Goal: Task Accomplishment & Management: Manage account settings

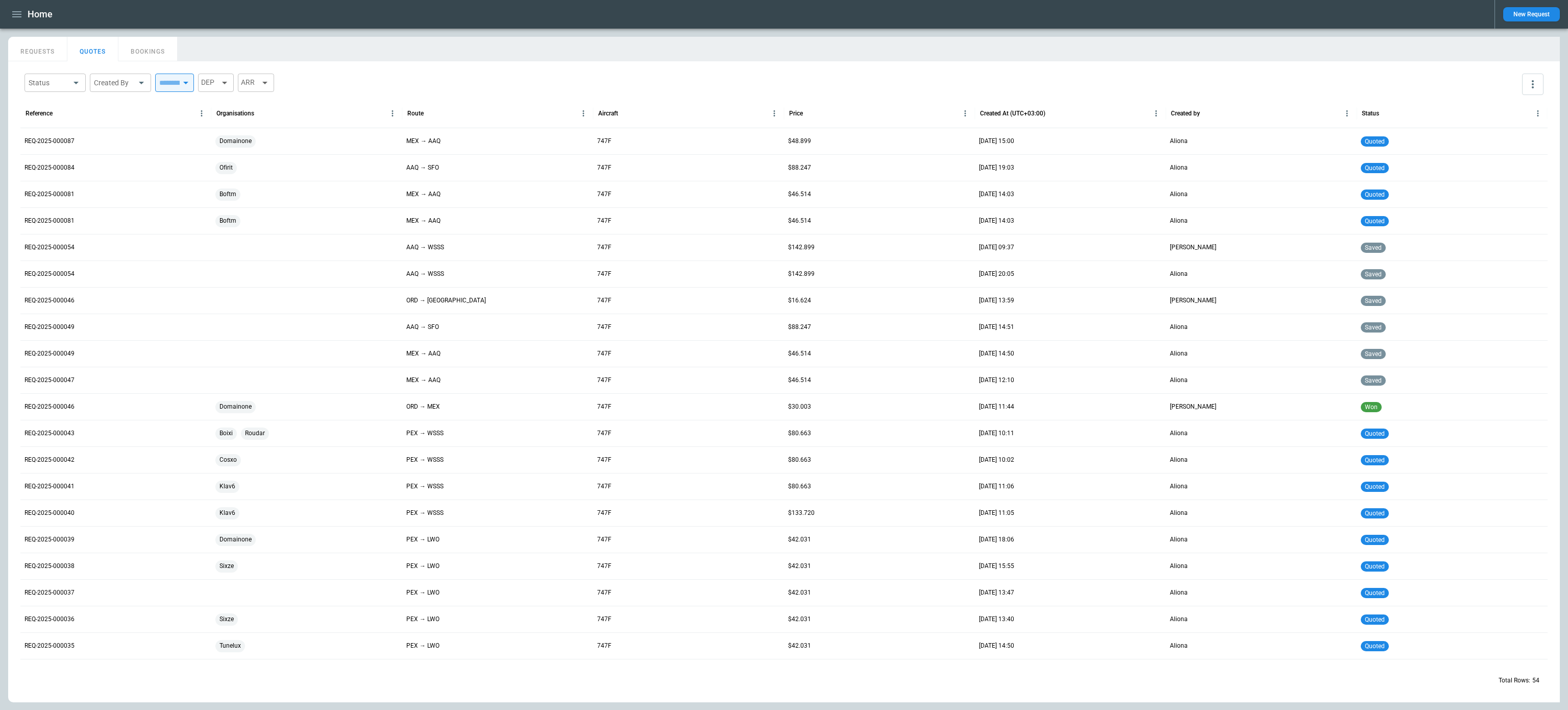
click at [18, 15] on icon "button" at bounding box center [17, 14] width 12 height 12
click at [58, 122] on li "Switch tenant" at bounding box center [46, 121] width 77 height 17
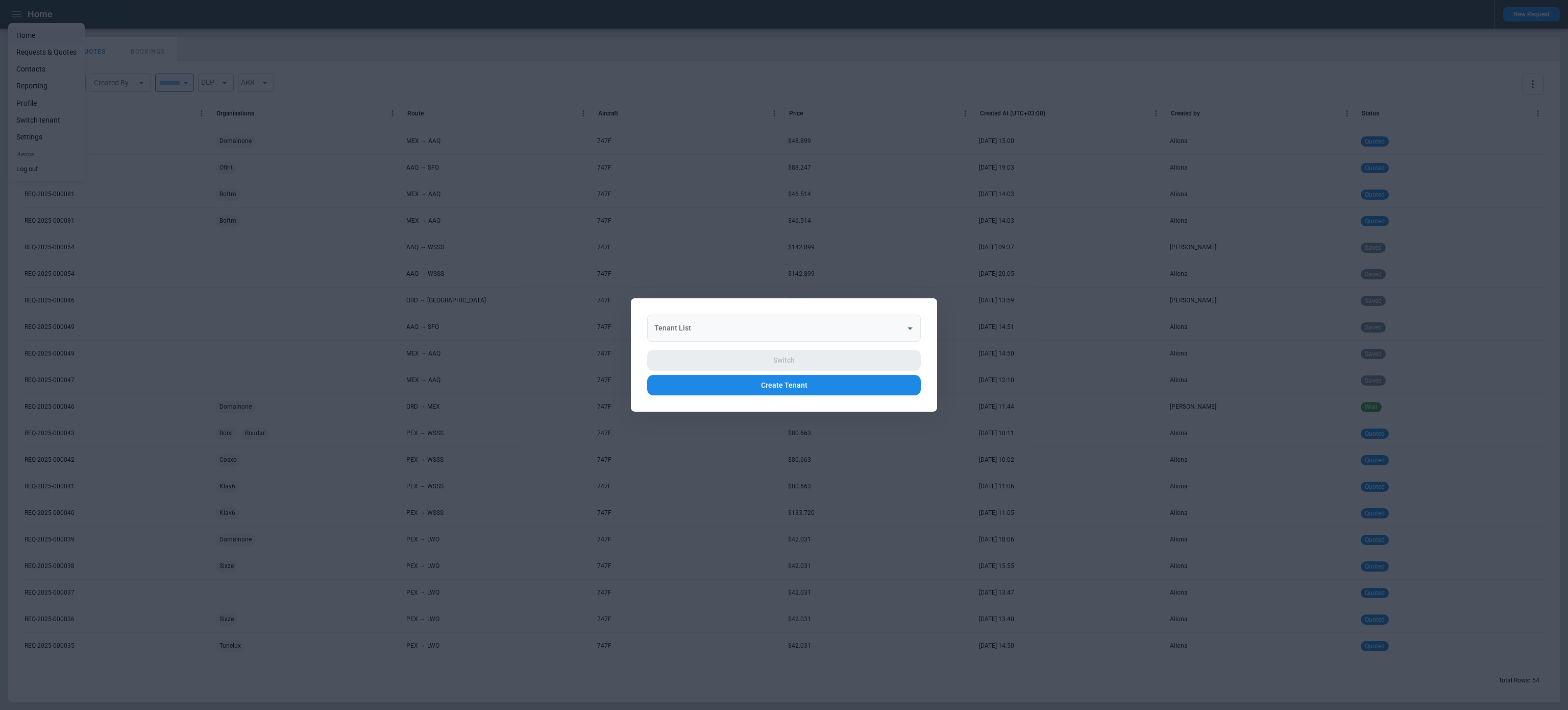
click at [772, 333] on input "Tenant List" at bounding box center [776, 328] width 249 height 18
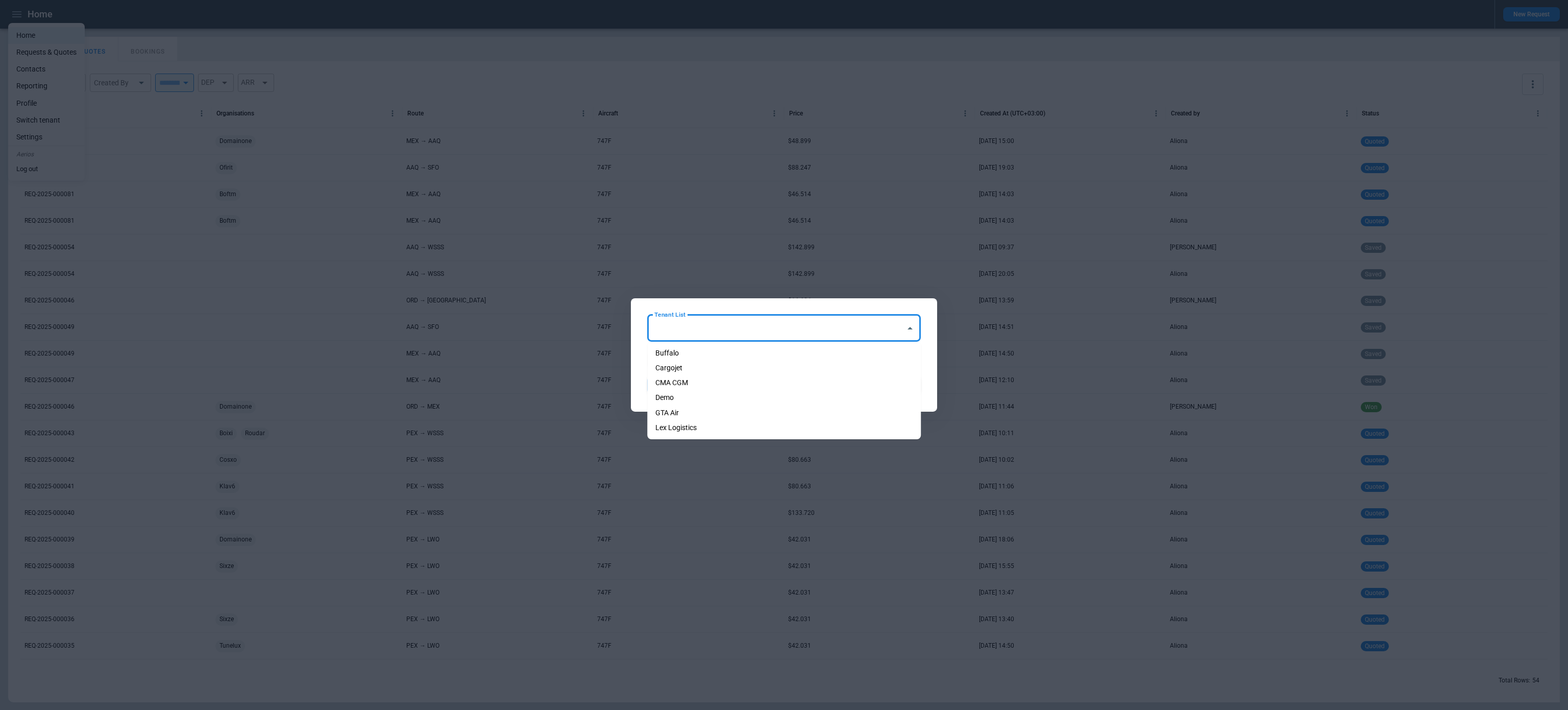
click at [751, 369] on li "Cargojet" at bounding box center [783, 368] width 273 height 15
type input "********"
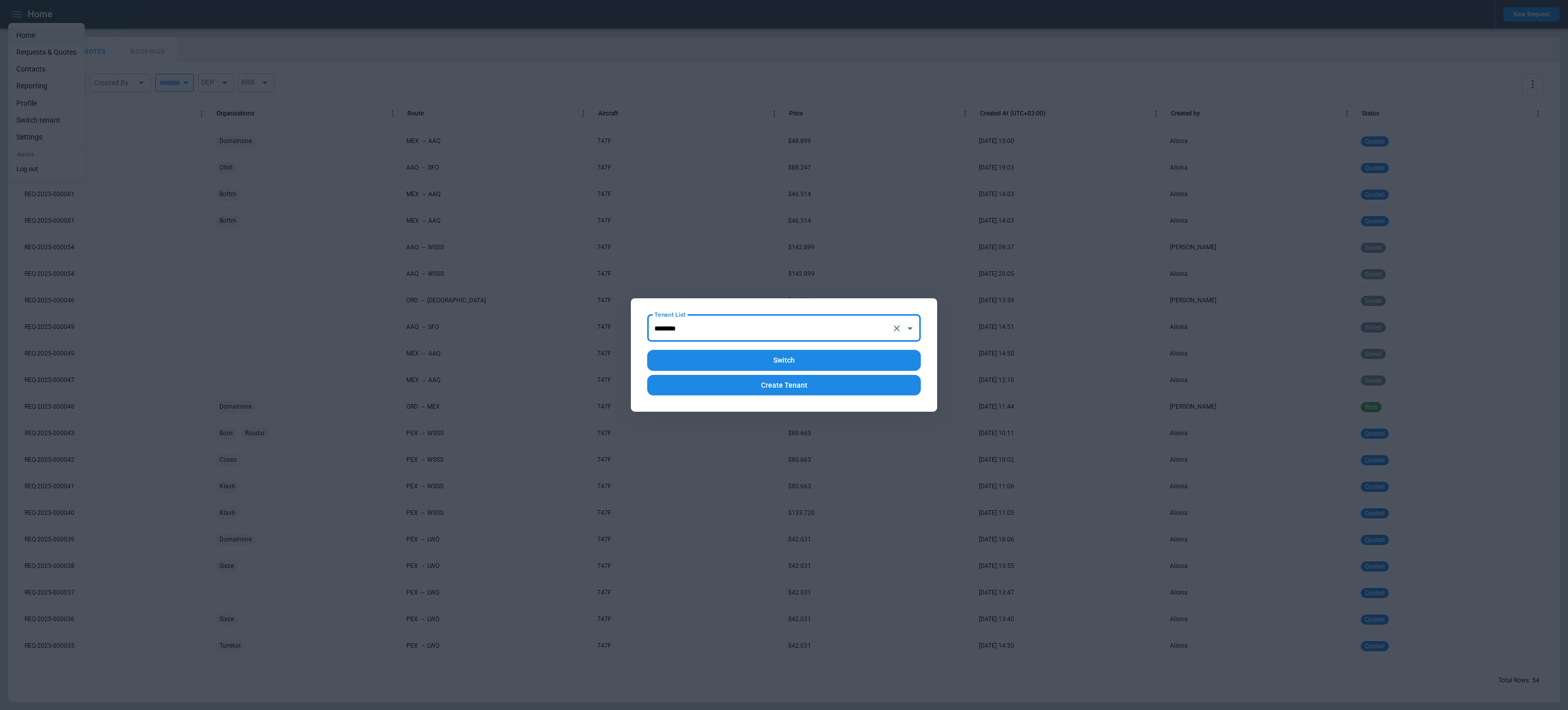
click at [742, 365] on button "Switch" at bounding box center [783, 360] width 273 height 21
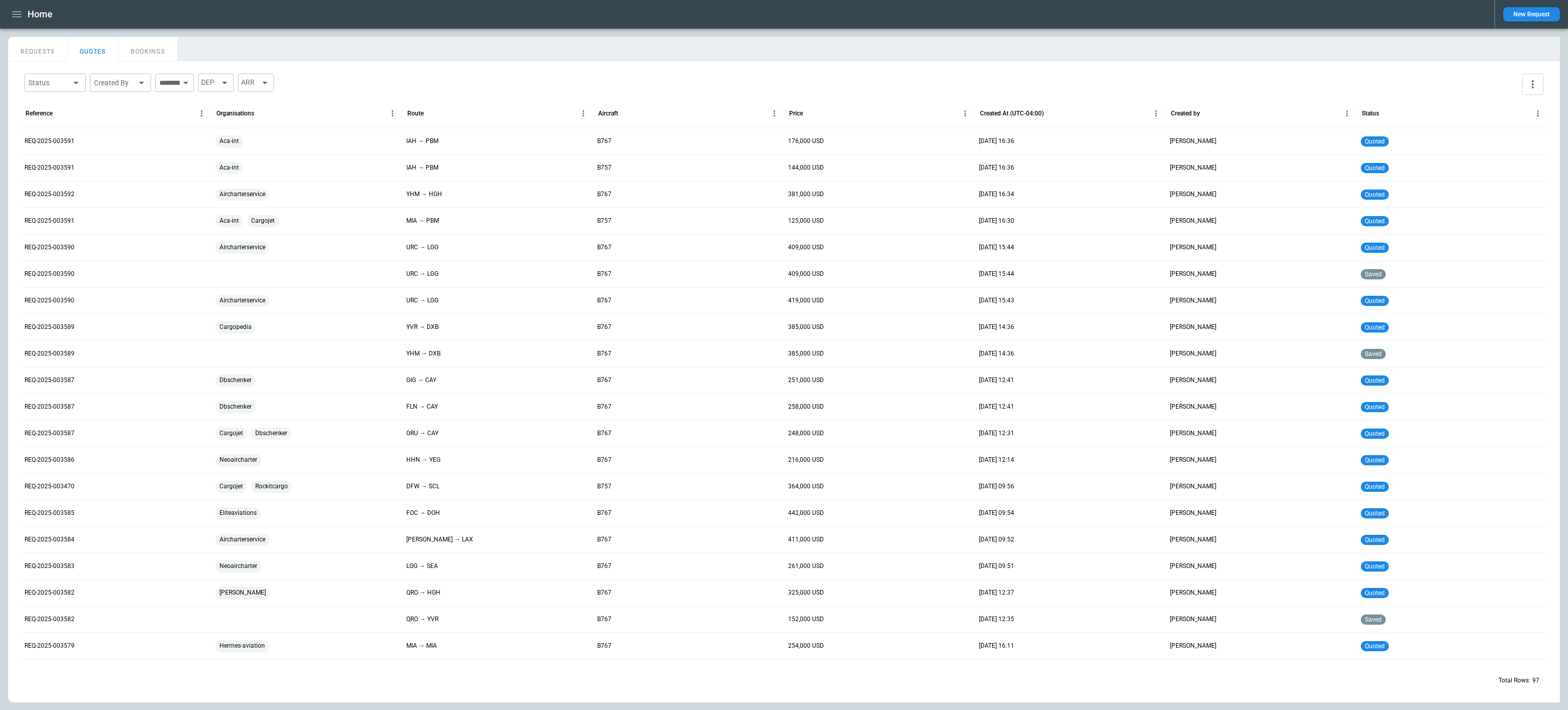
click at [1535, 85] on icon "more" at bounding box center [1533, 84] width 12 height 12
click at [1525, 122] on icon at bounding box center [1531, 124] width 12 height 12
click at [49, 52] on div at bounding box center [784, 355] width 1568 height 710
click at [38, 49] on div at bounding box center [784, 355] width 1568 height 710
click at [38, 49] on button "REQUESTS" at bounding box center [37, 49] width 59 height 24
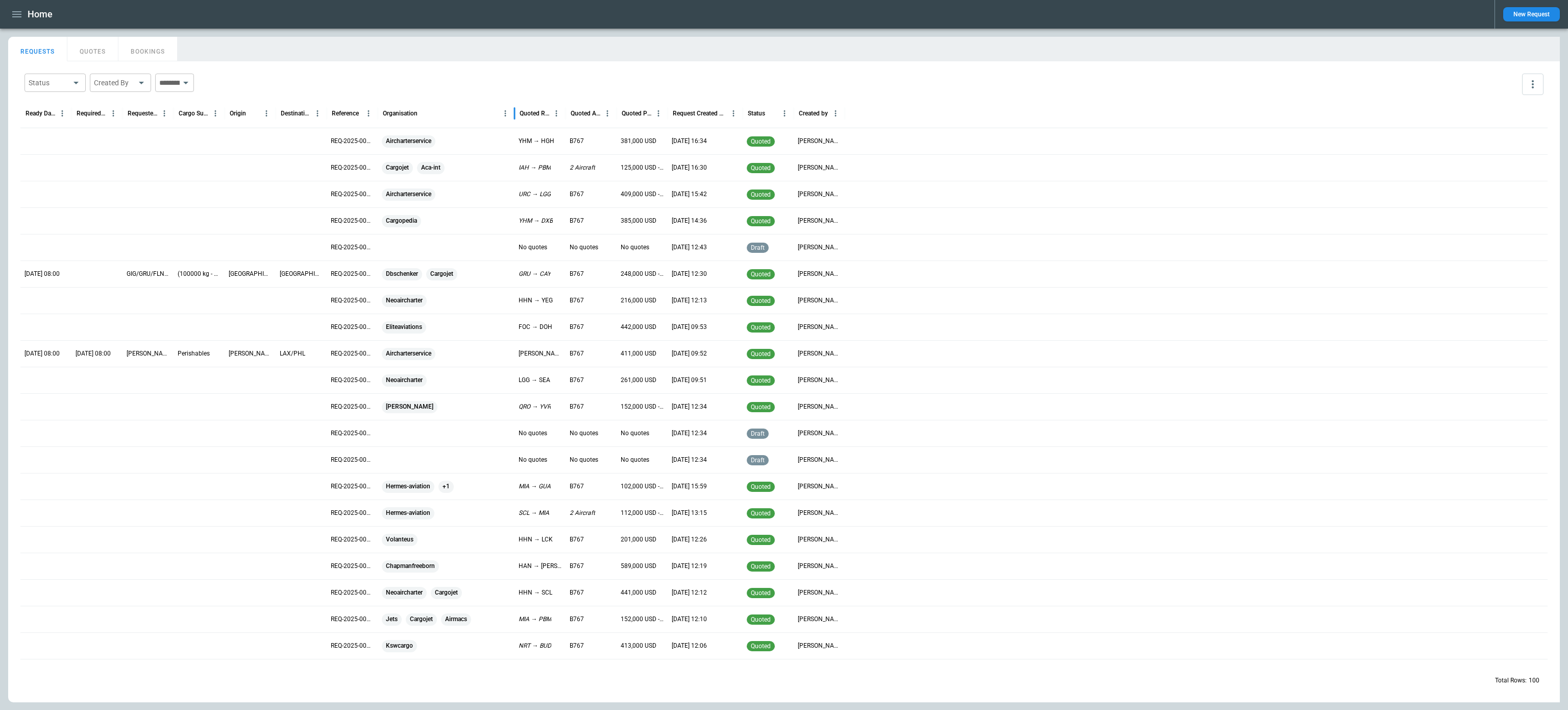
drag, startPoint x: 429, startPoint y: 113, endPoint x: 514, endPoint y: 118, distance: 85.1
click at [514, 118] on div at bounding box center [514, 113] width 5 height 29
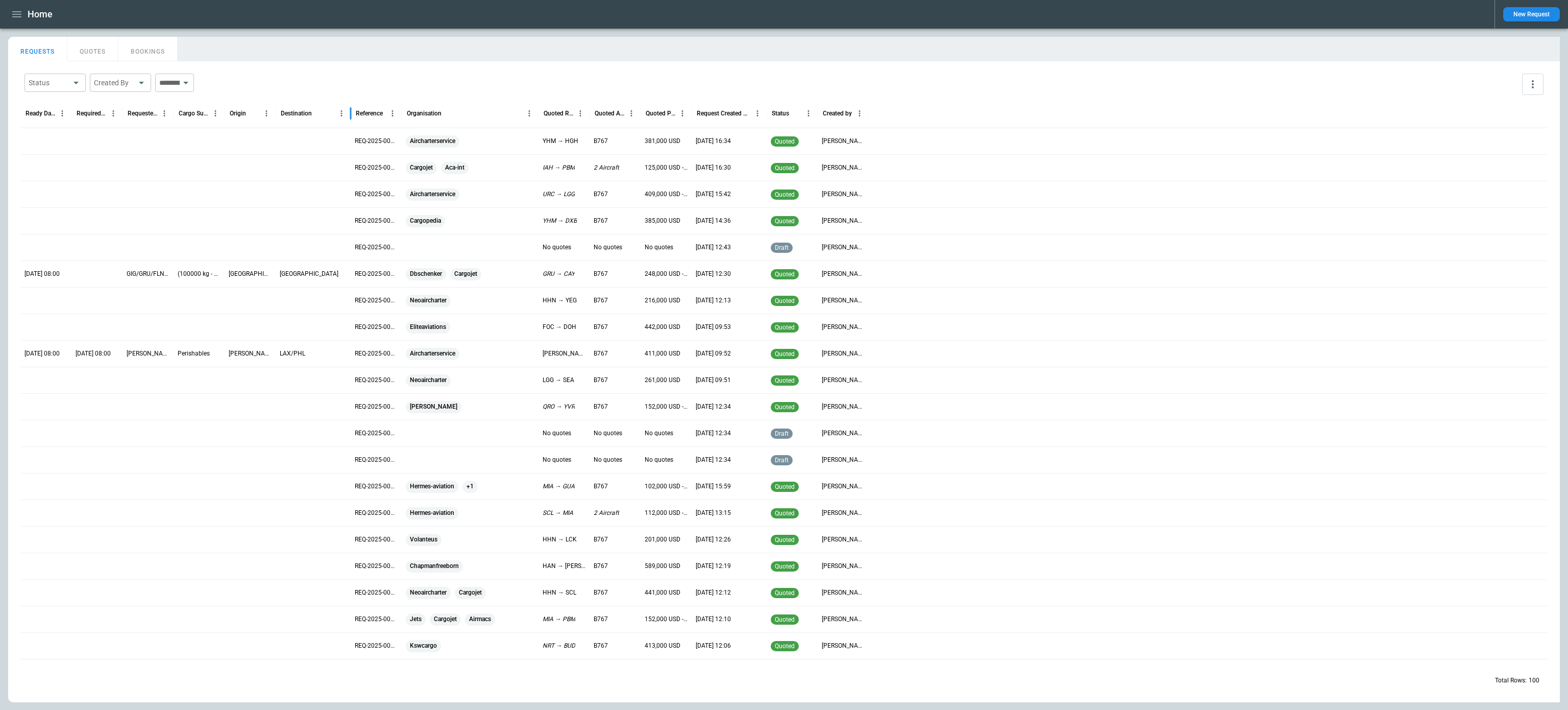
drag, startPoint x: 324, startPoint y: 116, endPoint x: 349, endPoint y: 116, distance: 25.0
click at [349, 116] on div at bounding box center [351, 113] width 5 height 29
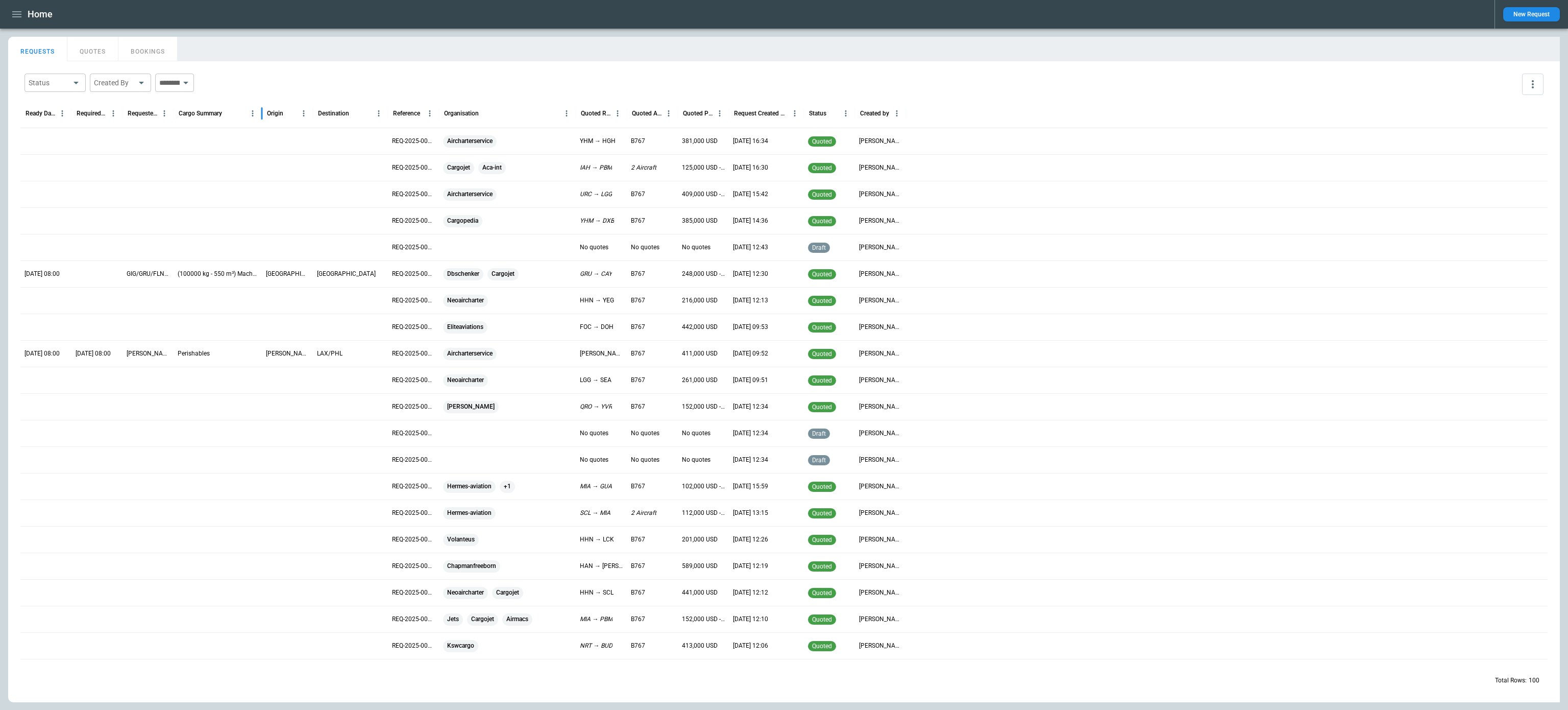
drag, startPoint x: 223, startPoint y: 113, endPoint x: 260, endPoint y: 115, distance: 37.1
click at [260, 115] on div at bounding box center [262, 113] width 5 height 29
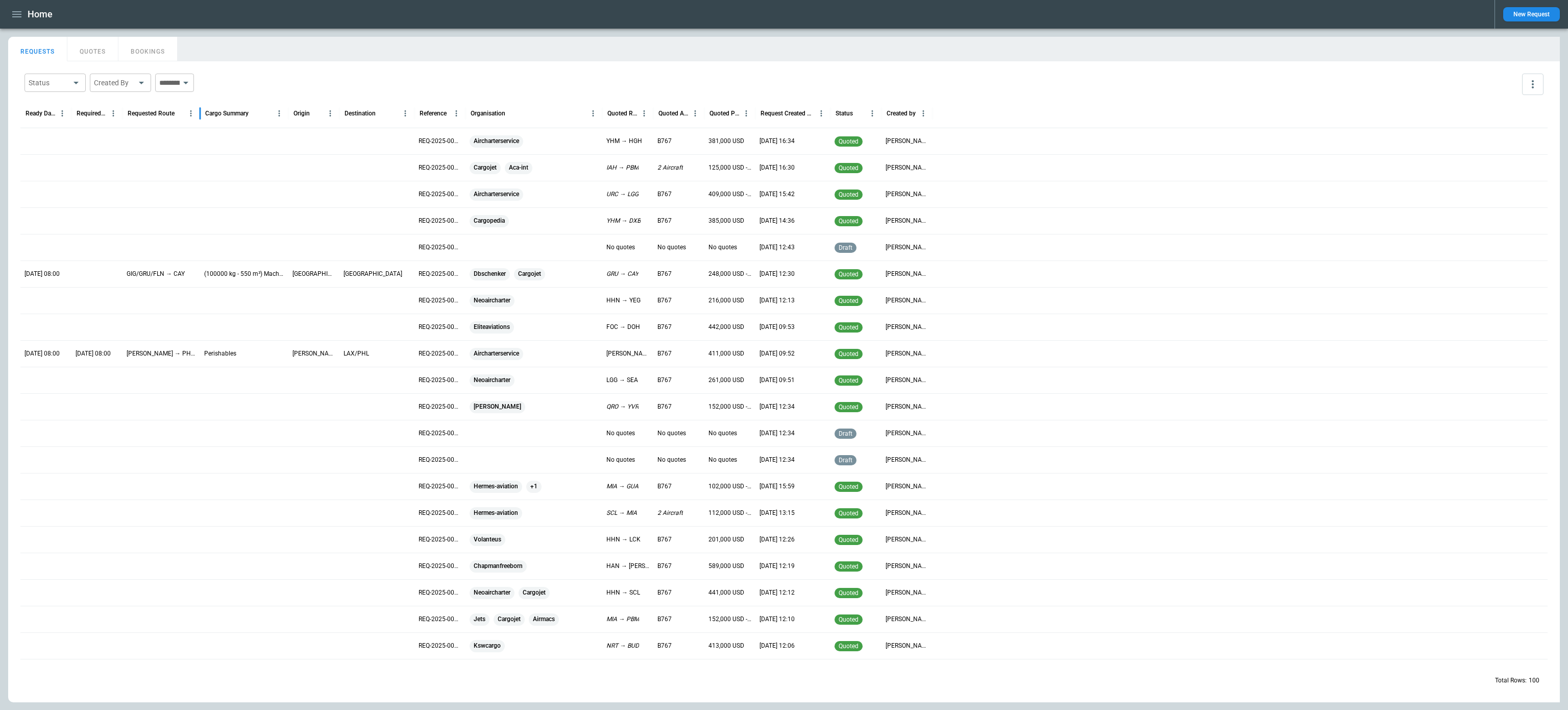
drag, startPoint x: 173, startPoint y: 114, endPoint x: 200, endPoint y: 114, distance: 27.0
click at [200, 114] on div at bounding box center [200, 113] width 5 height 29
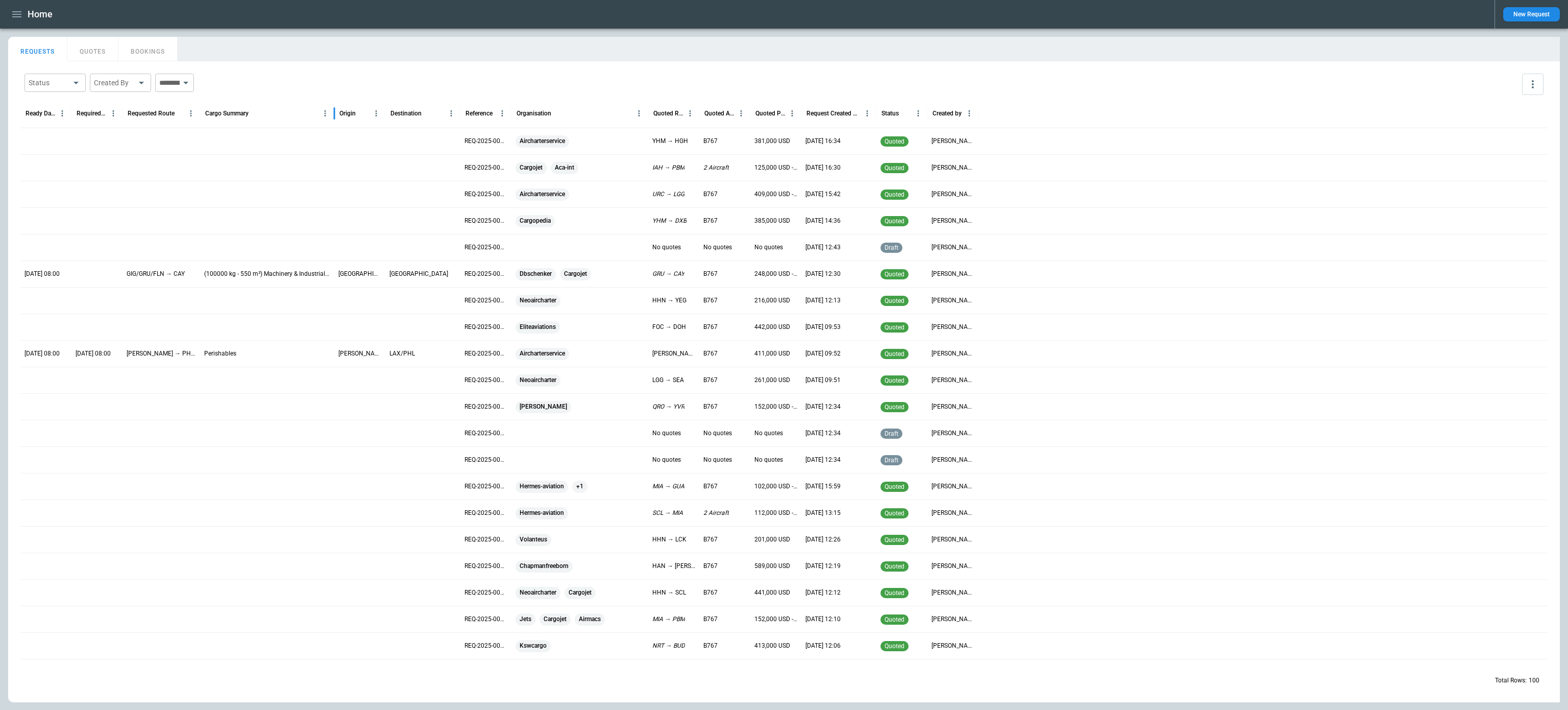
drag, startPoint x: 286, startPoint y: 118, endPoint x: 332, endPoint y: 119, distance: 46.0
click at [332, 119] on div at bounding box center [334, 113] width 5 height 29
click at [52, 272] on p "[DATE] 08:00" at bounding box center [42, 274] width 35 height 9
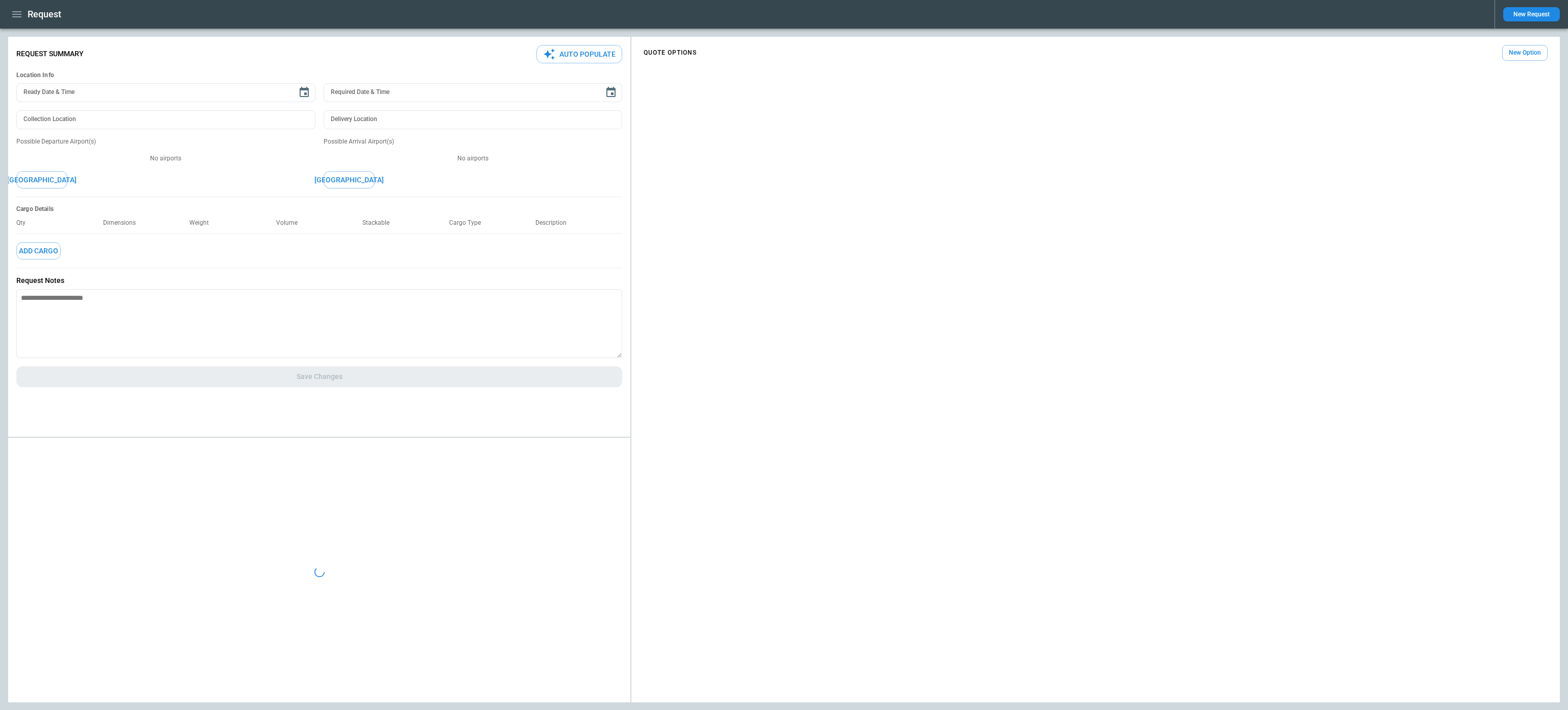
type input "**********"
type input "******"
type input "**********"
type textarea "*"
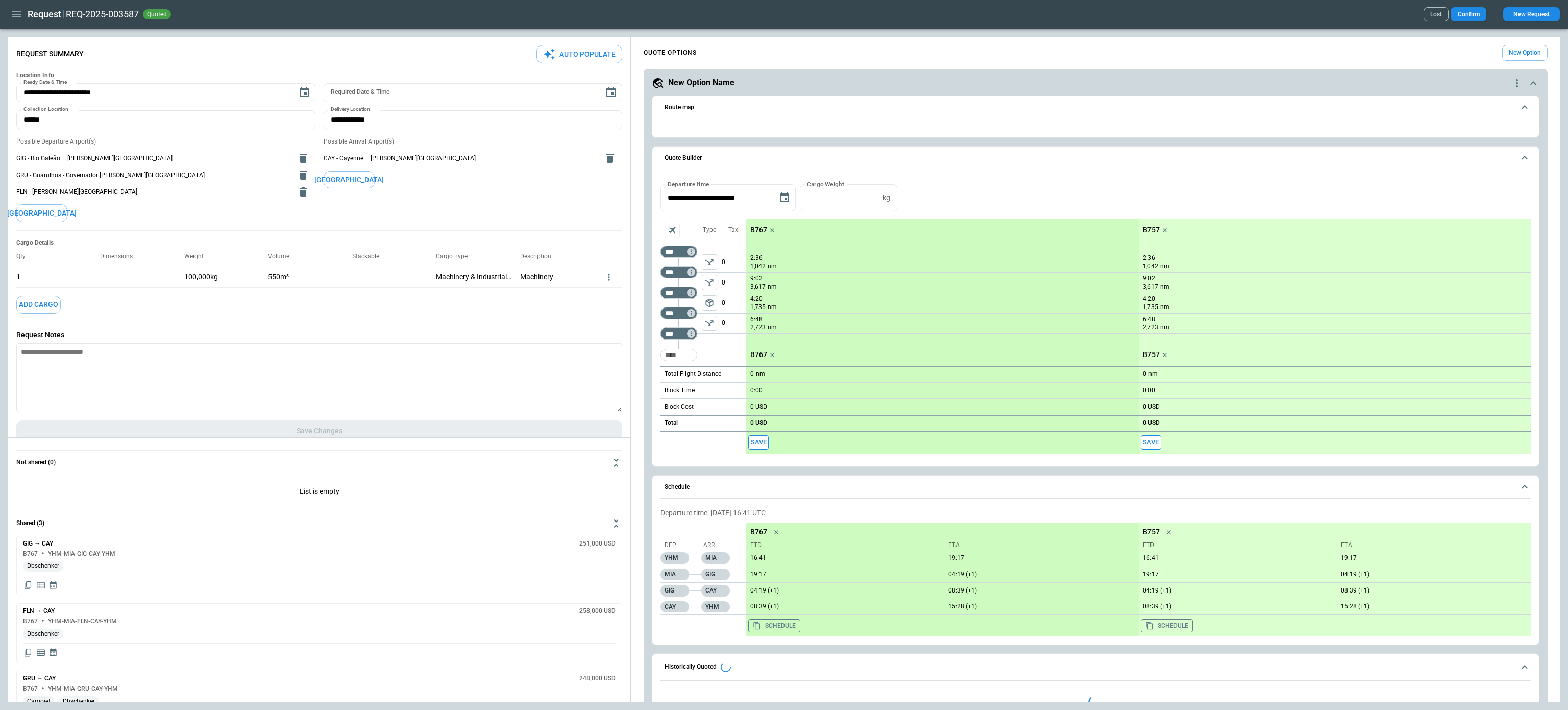
type input "**********"
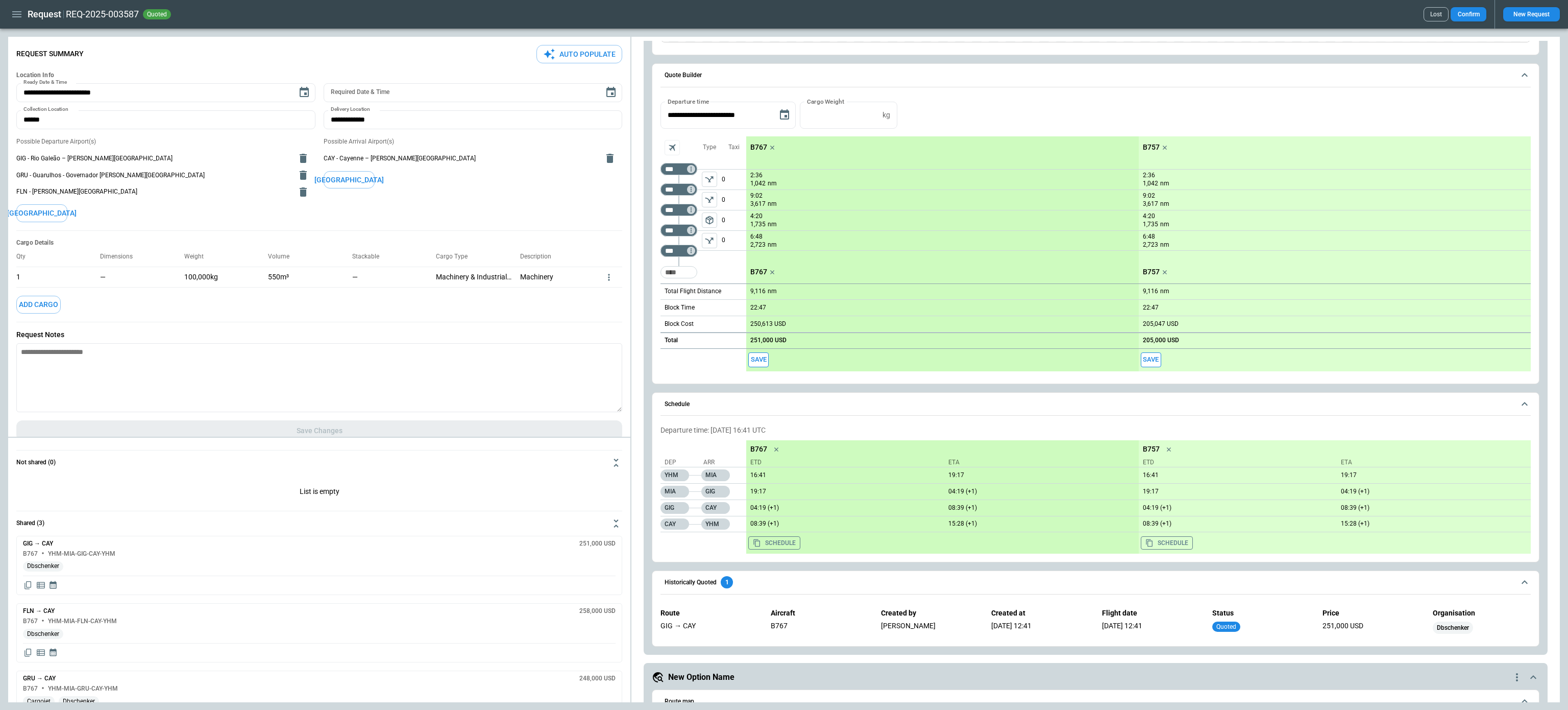
scroll to position [267, 0]
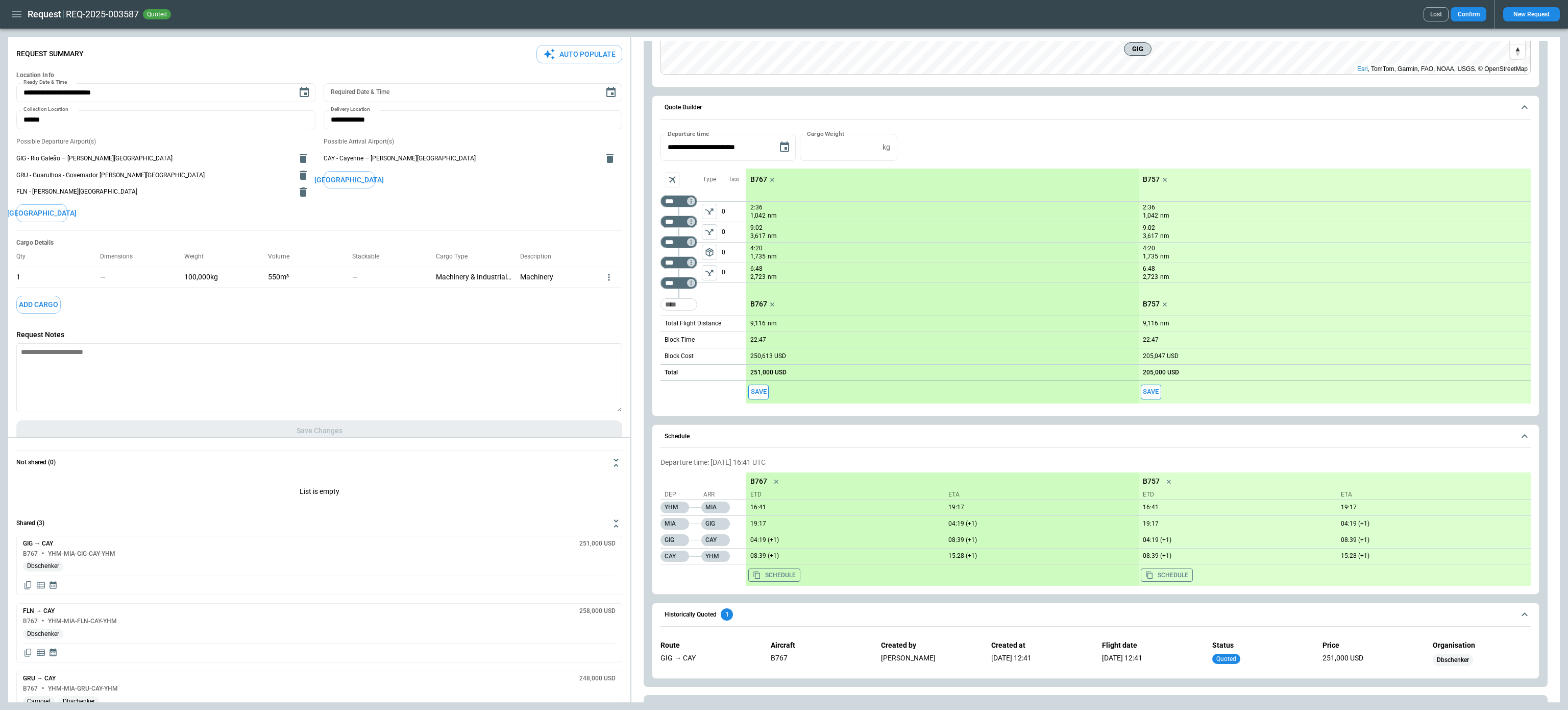
click at [21, 13] on icon "button" at bounding box center [17, 14] width 12 height 12
click at [50, 122] on li "Switch tenant" at bounding box center [46, 121] width 77 height 17
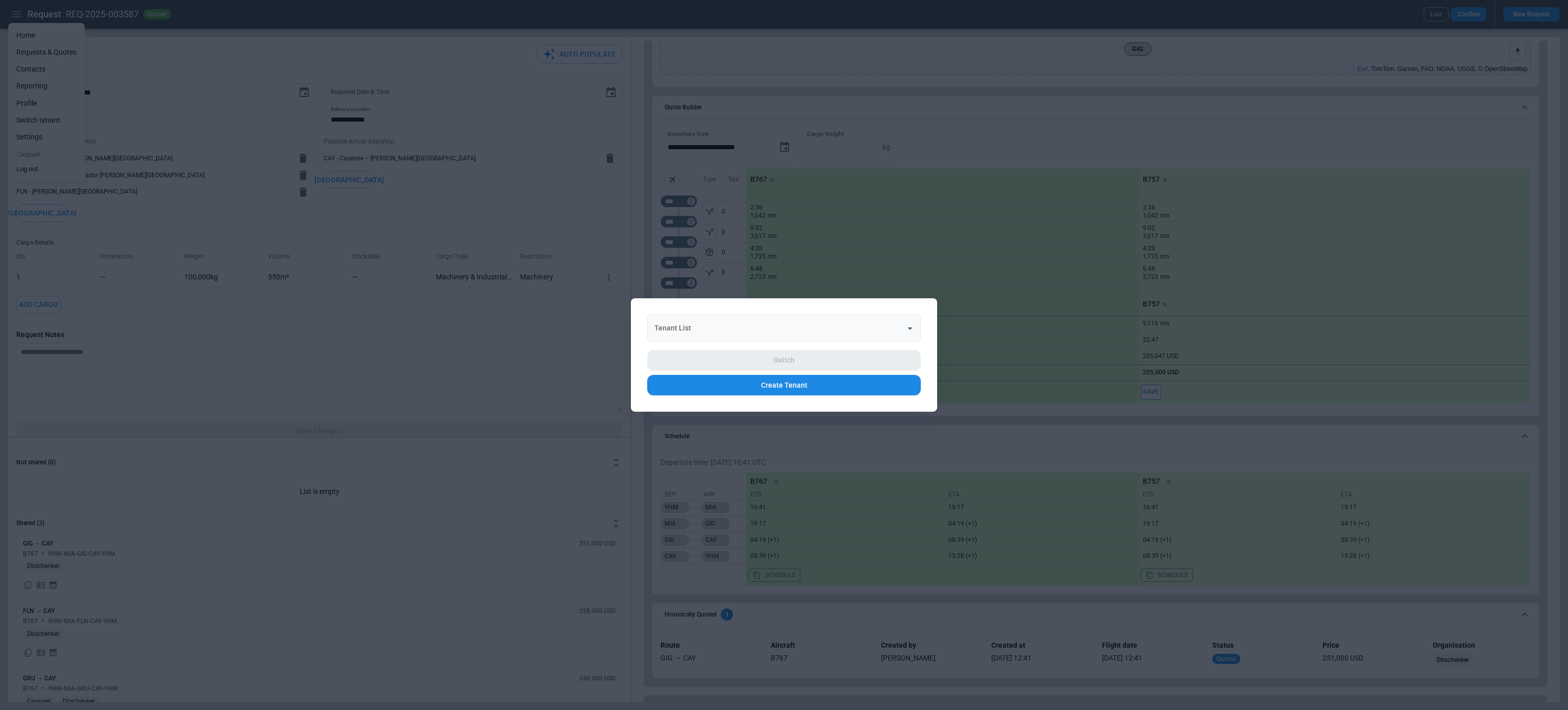
click at [790, 326] on input "Tenant List" at bounding box center [776, 328] width 249 height 18
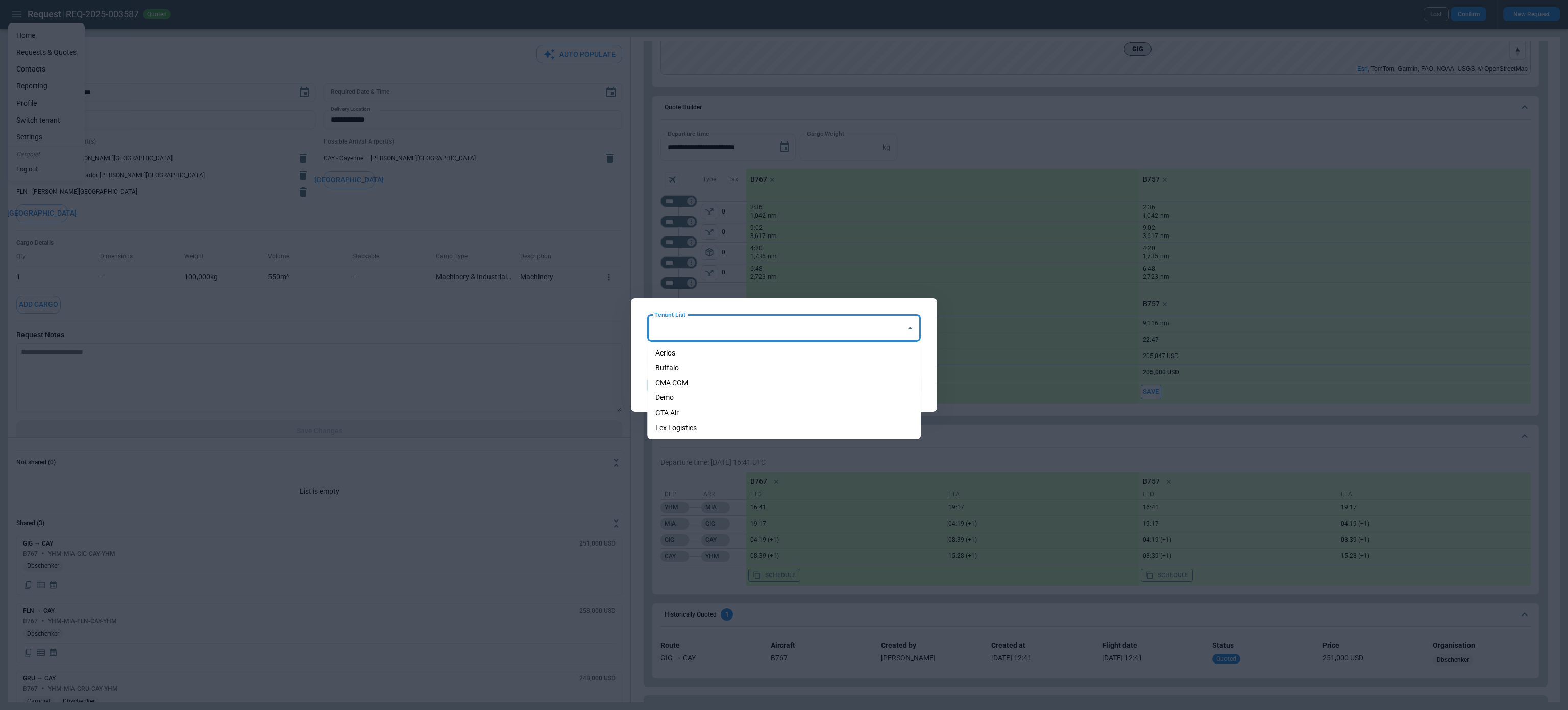
click at [778, 353] on li "Aerios" at bounding box center [783, 353] width 273 height 15
type input "******"
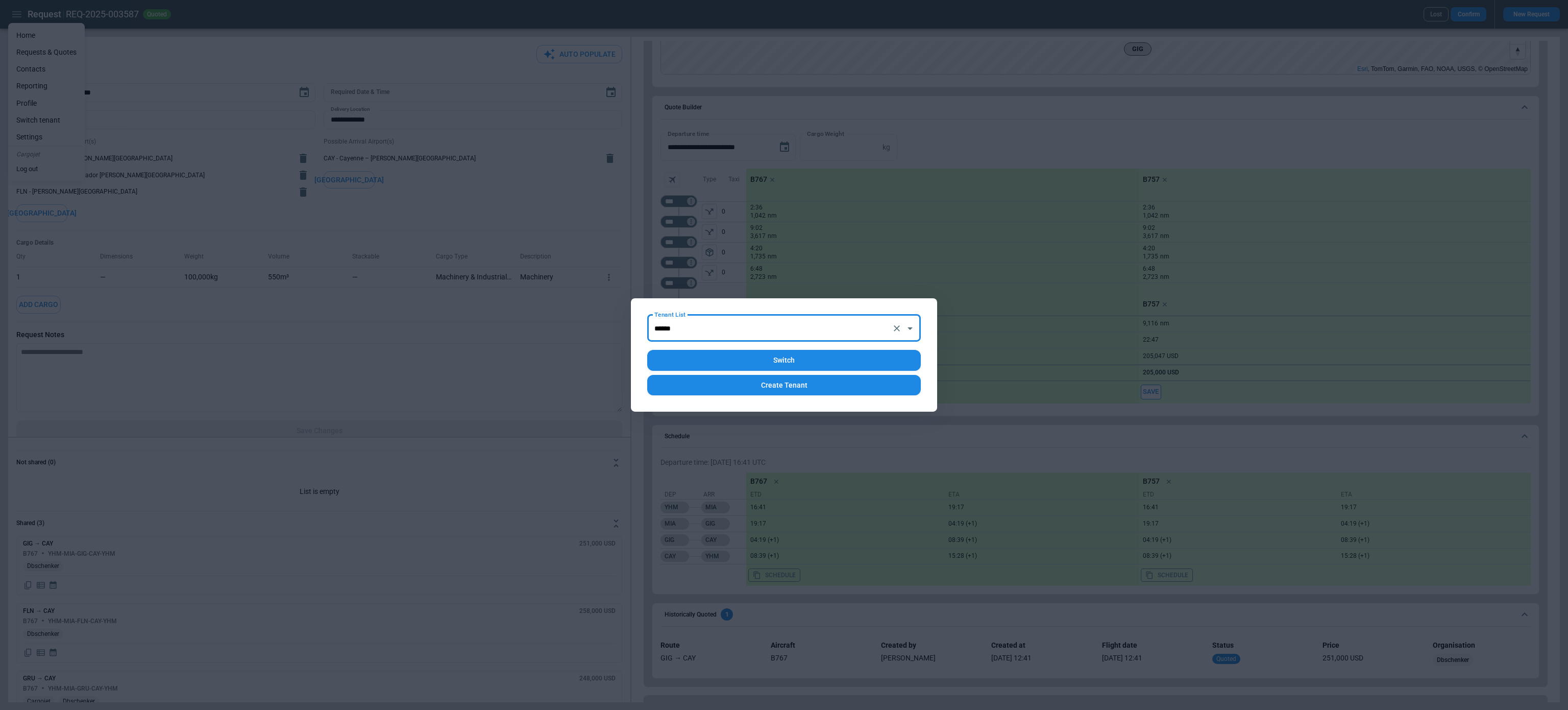
click at [778, 358] on button "Switch" at bounding box center [783, 360] width 273 height 21
type textarea "*"
type input "**********"
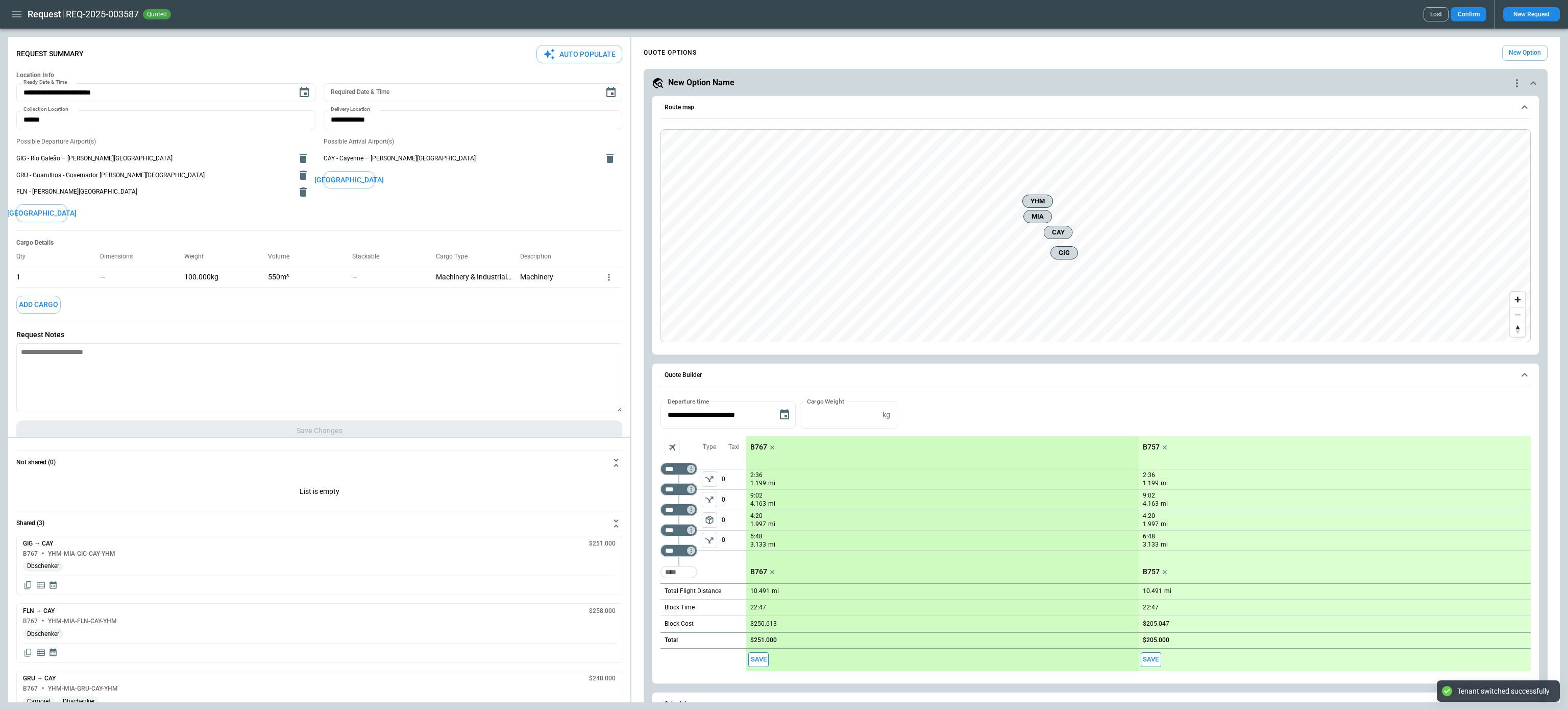
scroll to position [653, 0]
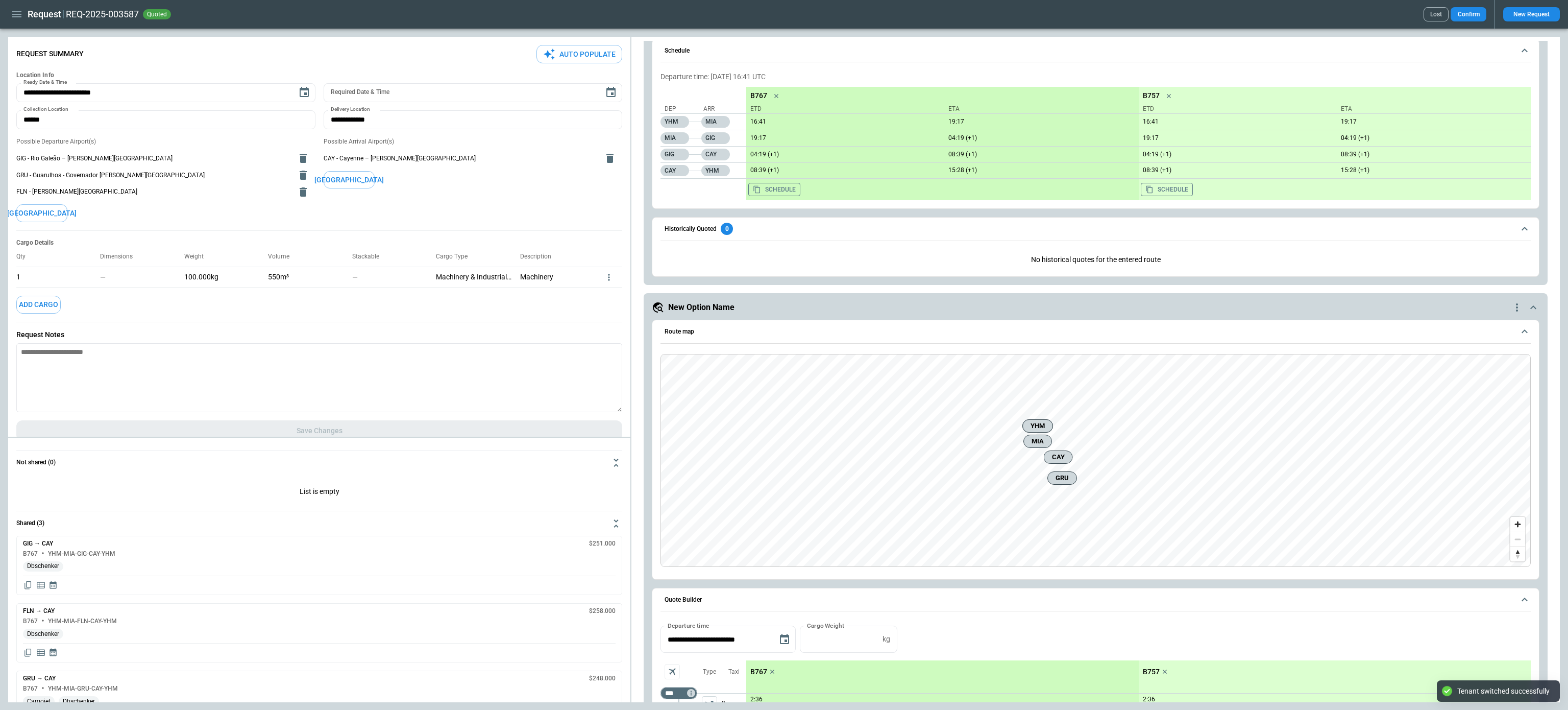
type textarea "*"
click at [18, 18] on icon "button" at bounding box center [17, 14] width 12 height 12
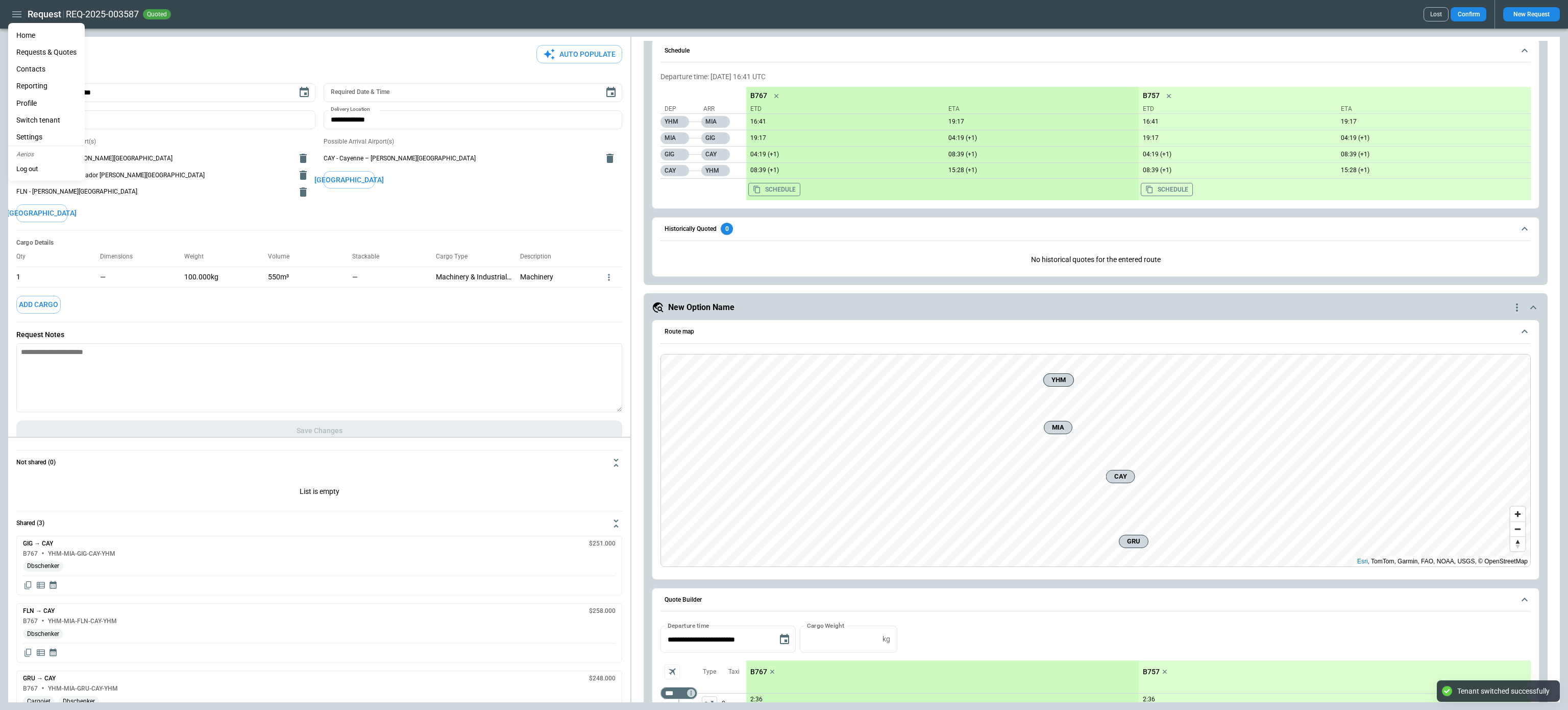
click at [54, 114] on li "Switch tenant" at bounding box center [46, 121] width 77 height 17
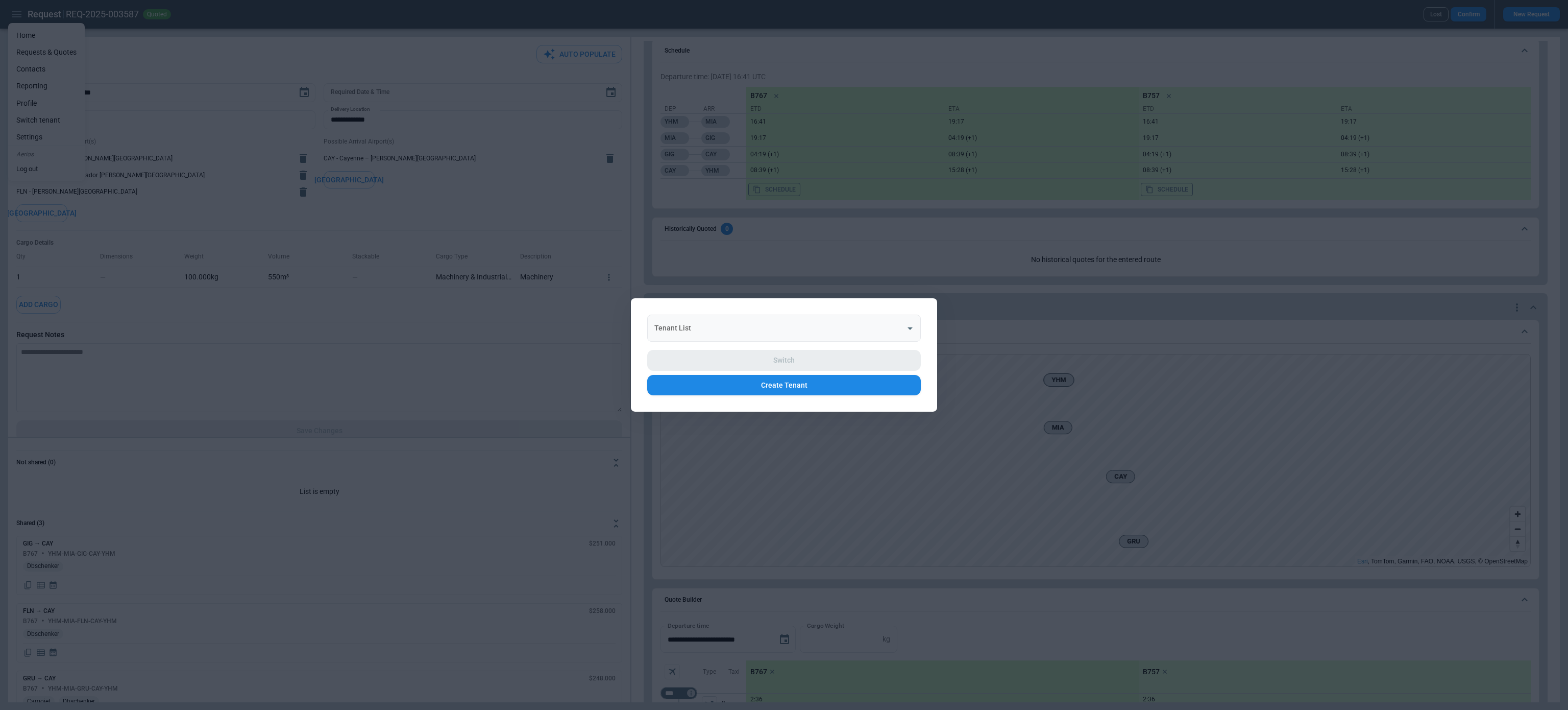
click at [686, 318] on div "Tenant List" at bounding box center [783, 328] width 273 height 27
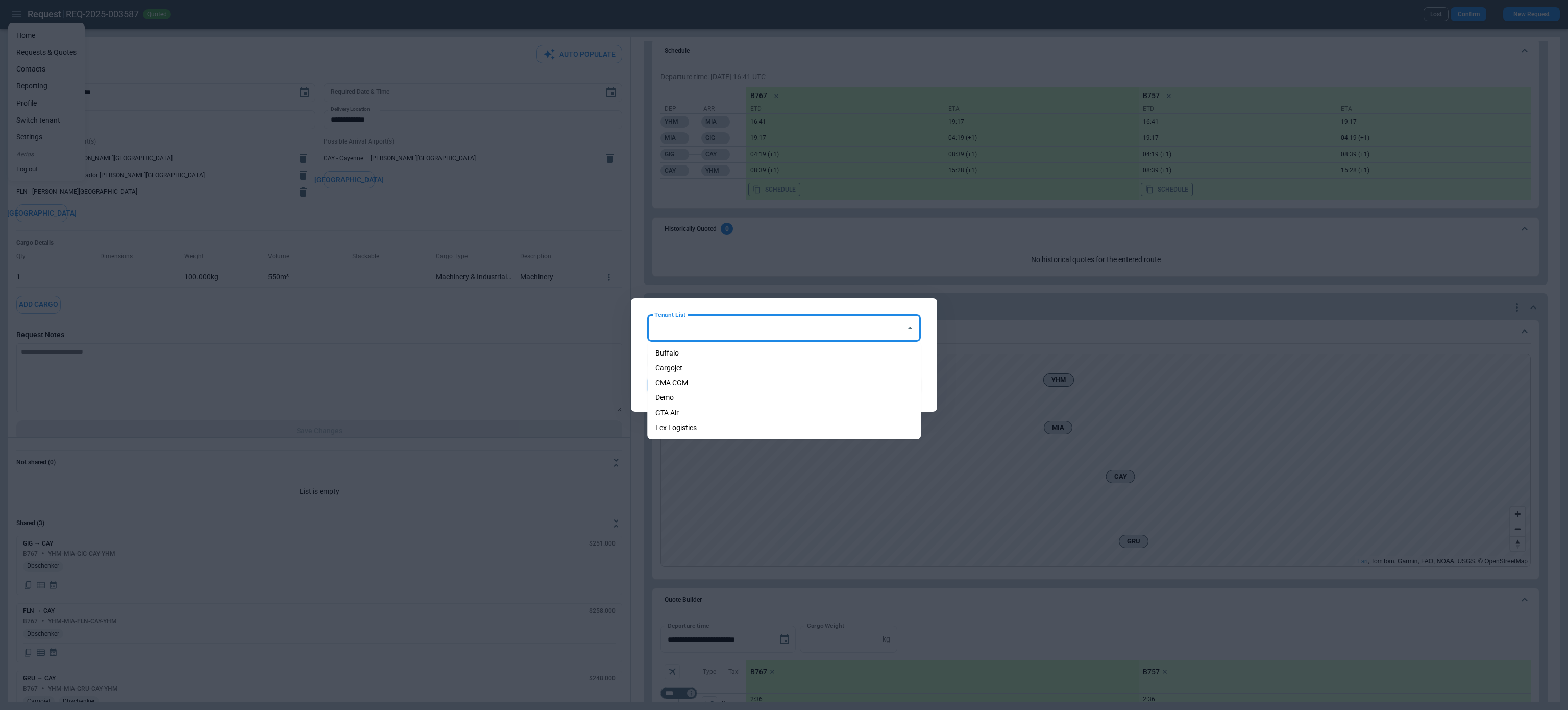
click at [674, 406] on li "GTA Air" at bounding box center [783, 413] width 273 height 15
type input "*******"
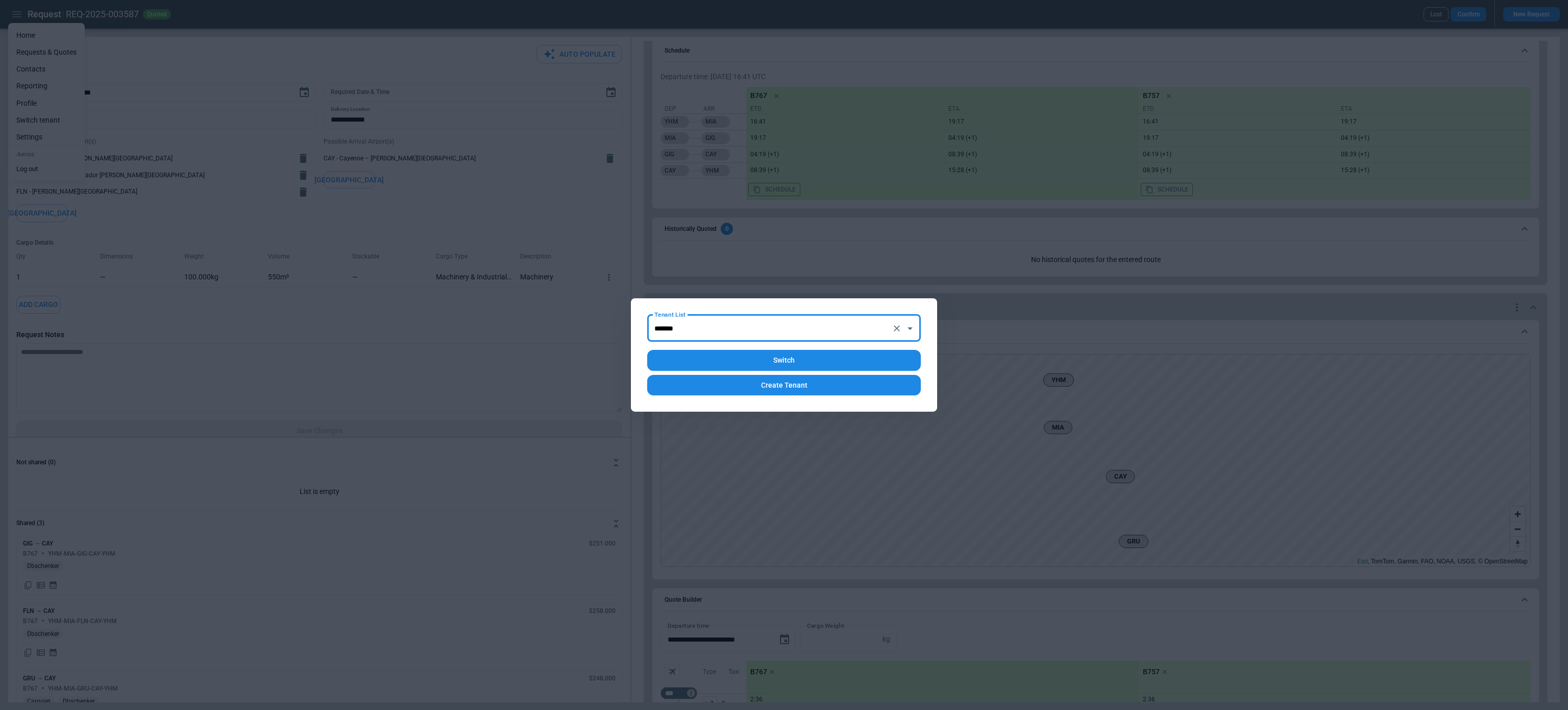
click at [710, 365] on button "Switch" at bounding box center [783, 360] width 273 height 21
type textarea "*"
type input "**********"
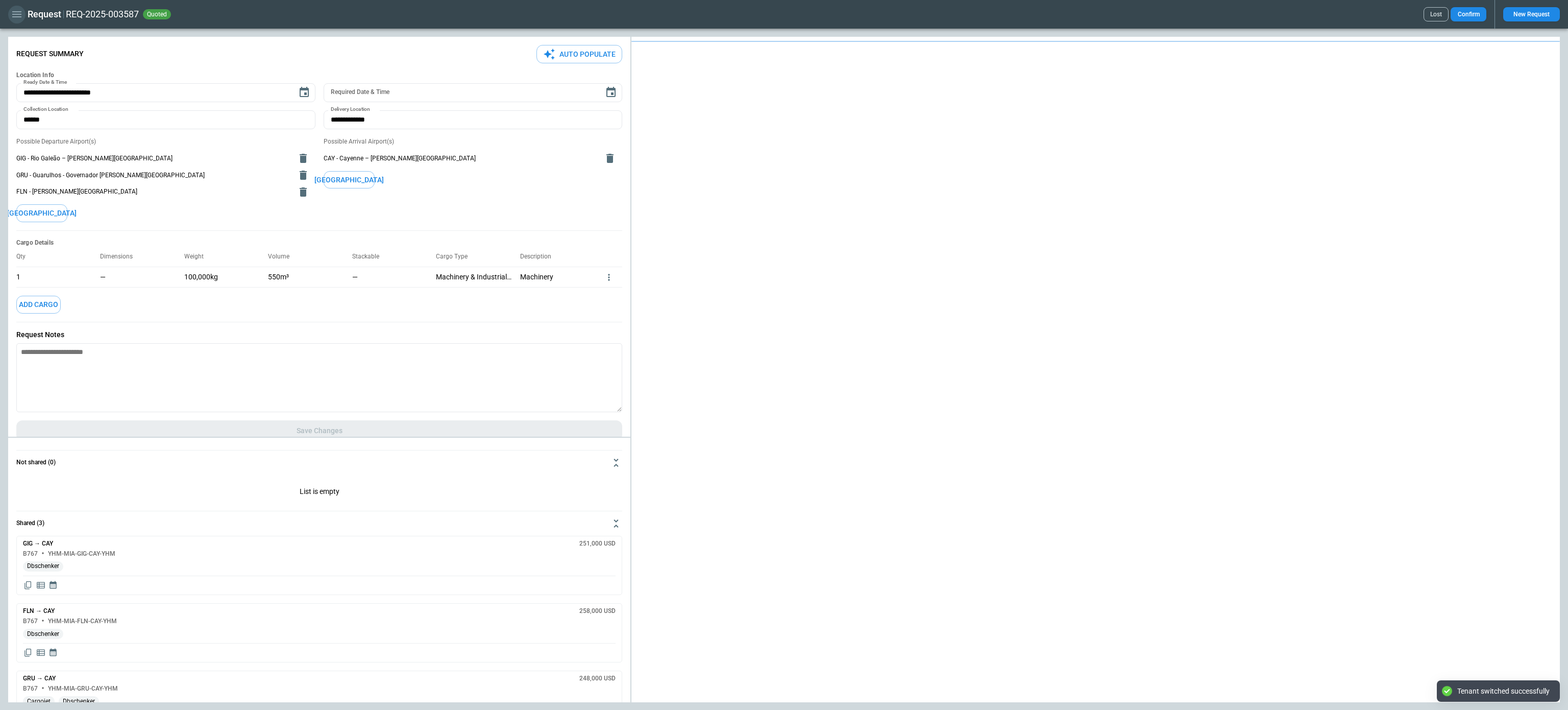
type textarea "*"
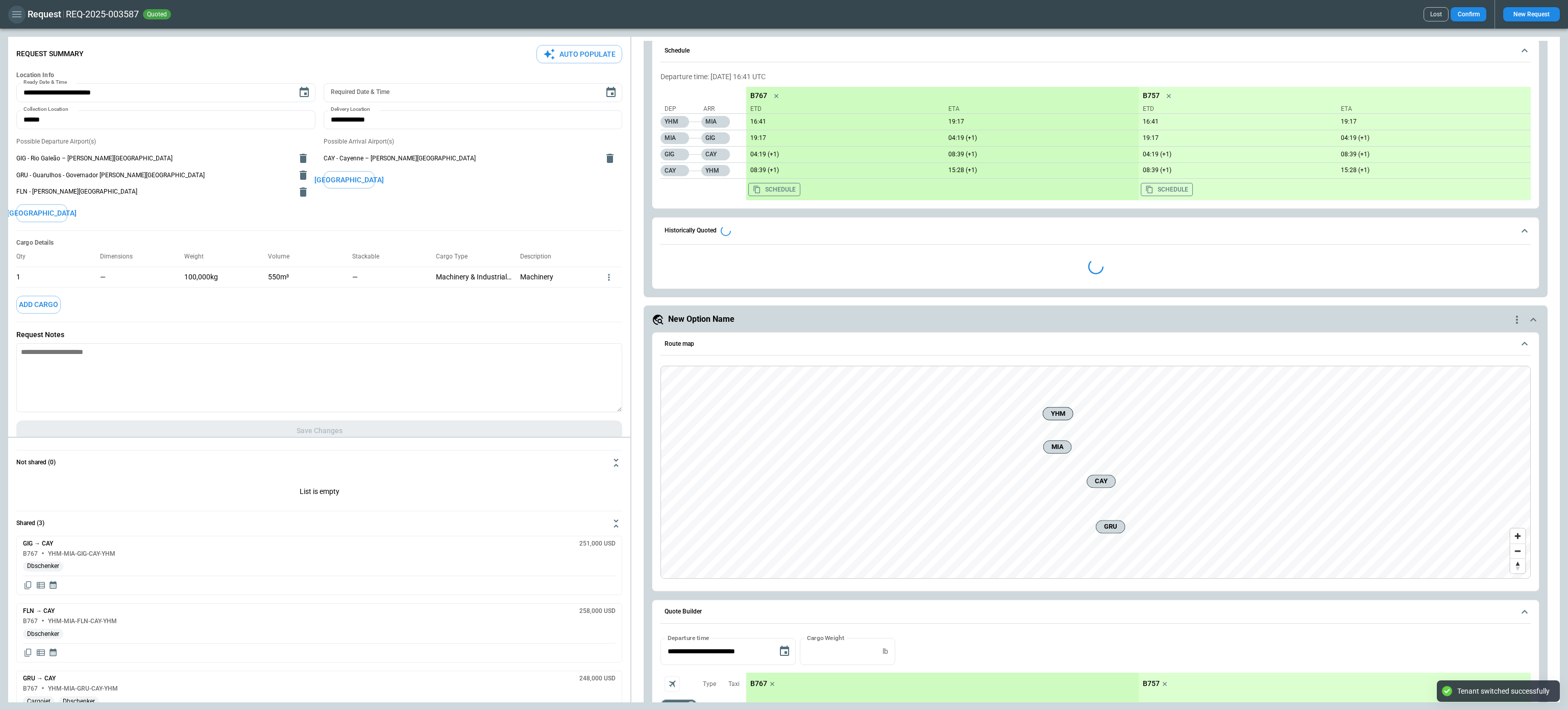
click at [21, 21] on button "button" at bounding box center [16, 14] width 18 height 18
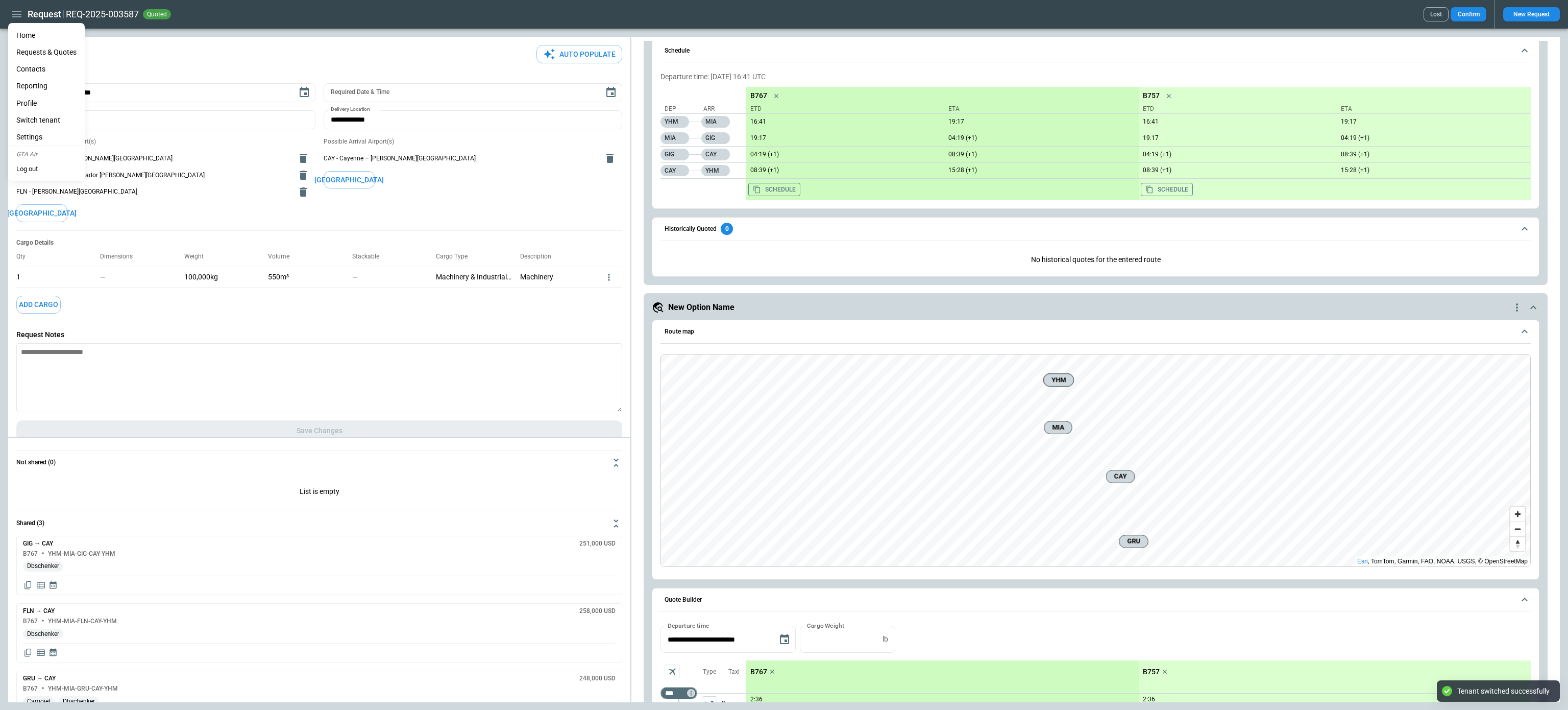
click at [21, 38] on li "Home" at bounding box center [46, 35] width 77 height 17
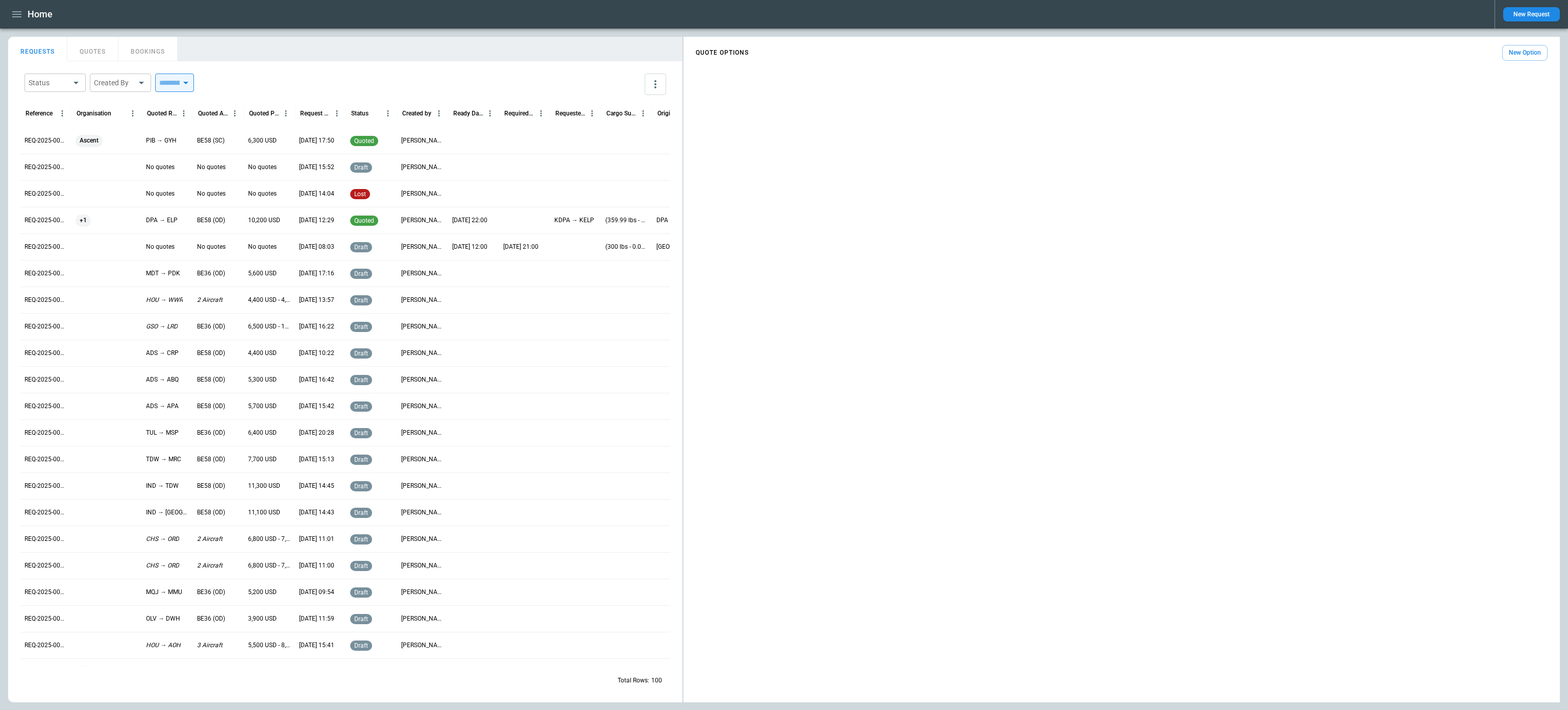
click at [86, 55] on button "QUOTES" at bounding box center [93, 49] width 51 height 24
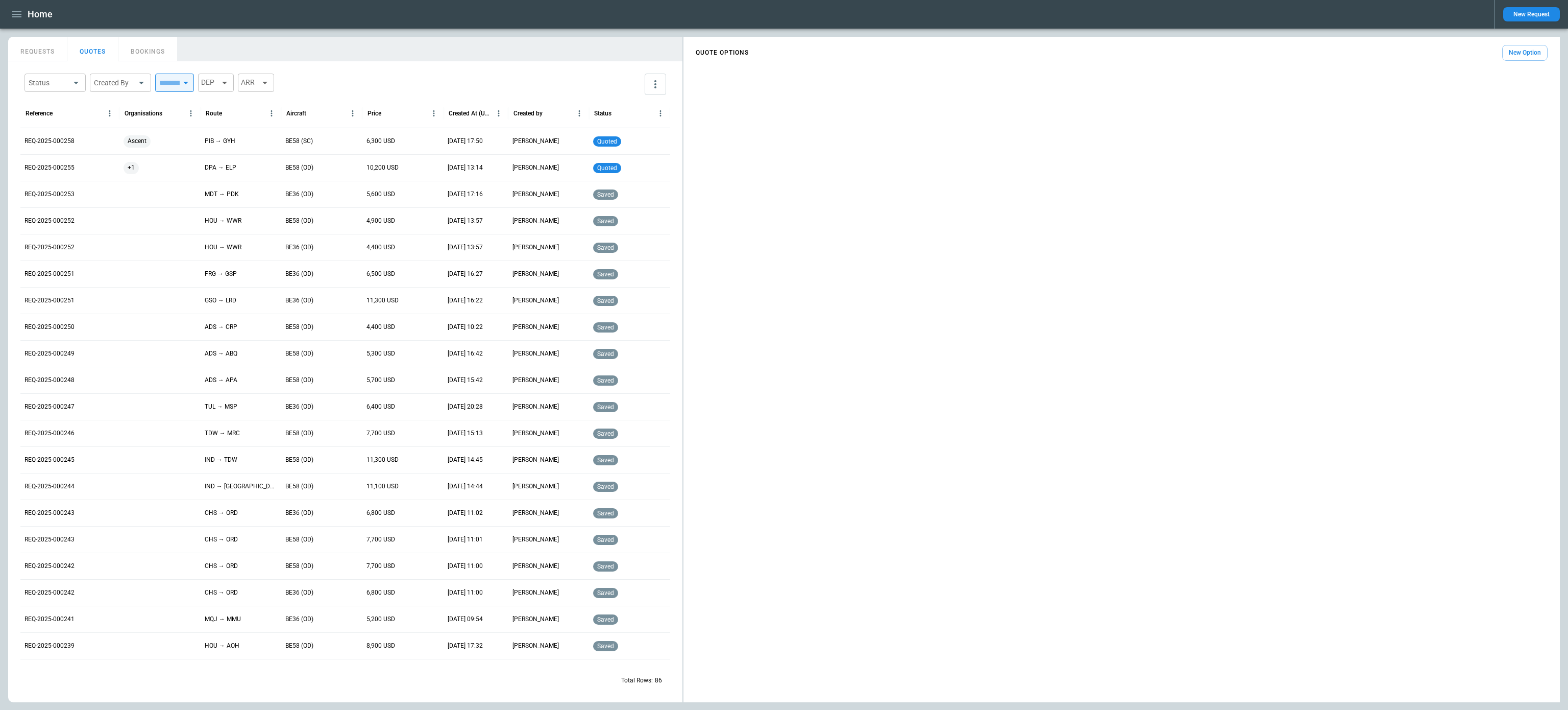
click at [21, 17] on icon "button" at bounding box center [16, 14] width 9 height 6
click at [37, 117] on li "Switch tenant" at bounding box center [46, 121] width 77 height 17
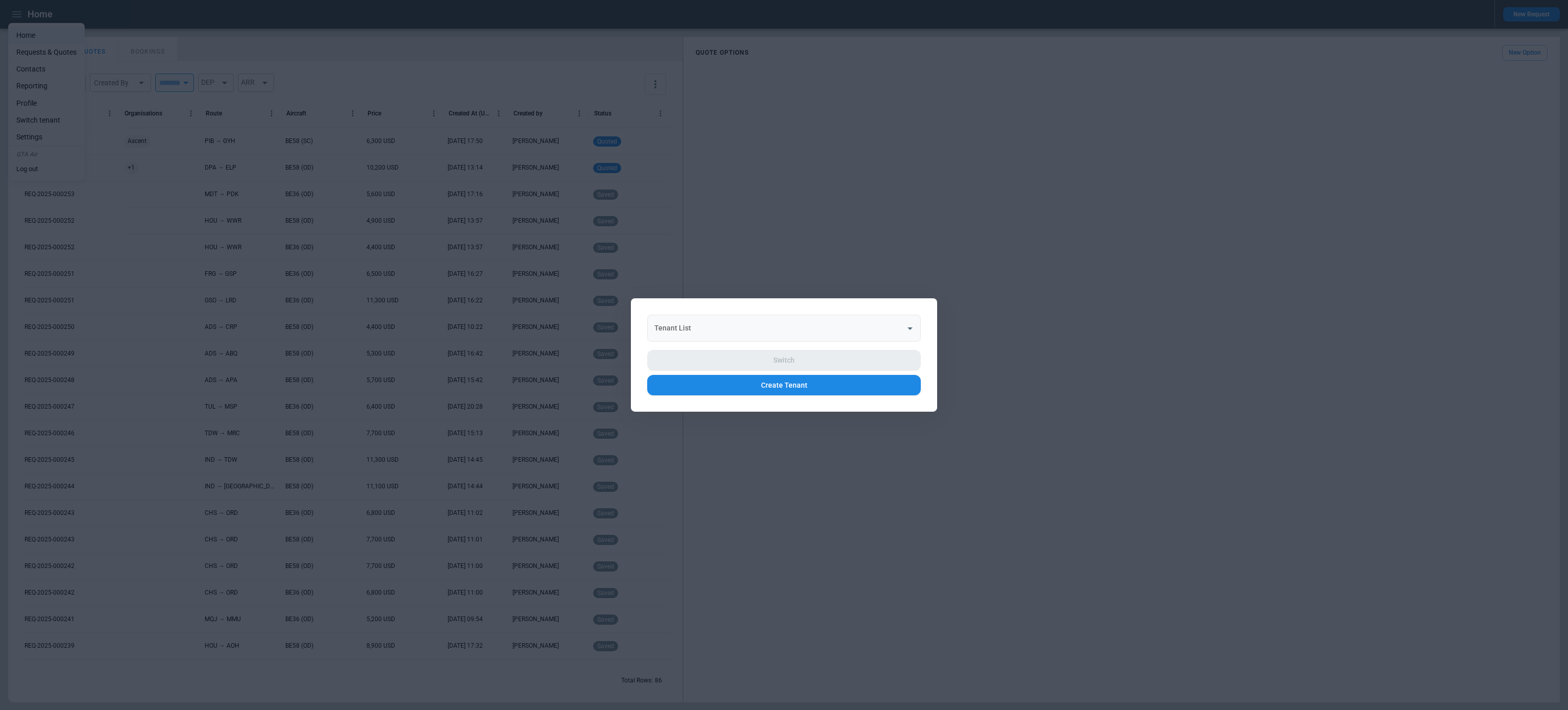
click at [770, 327] on input "Tenant List" at bounding box center [776, 328] width 249 height 18
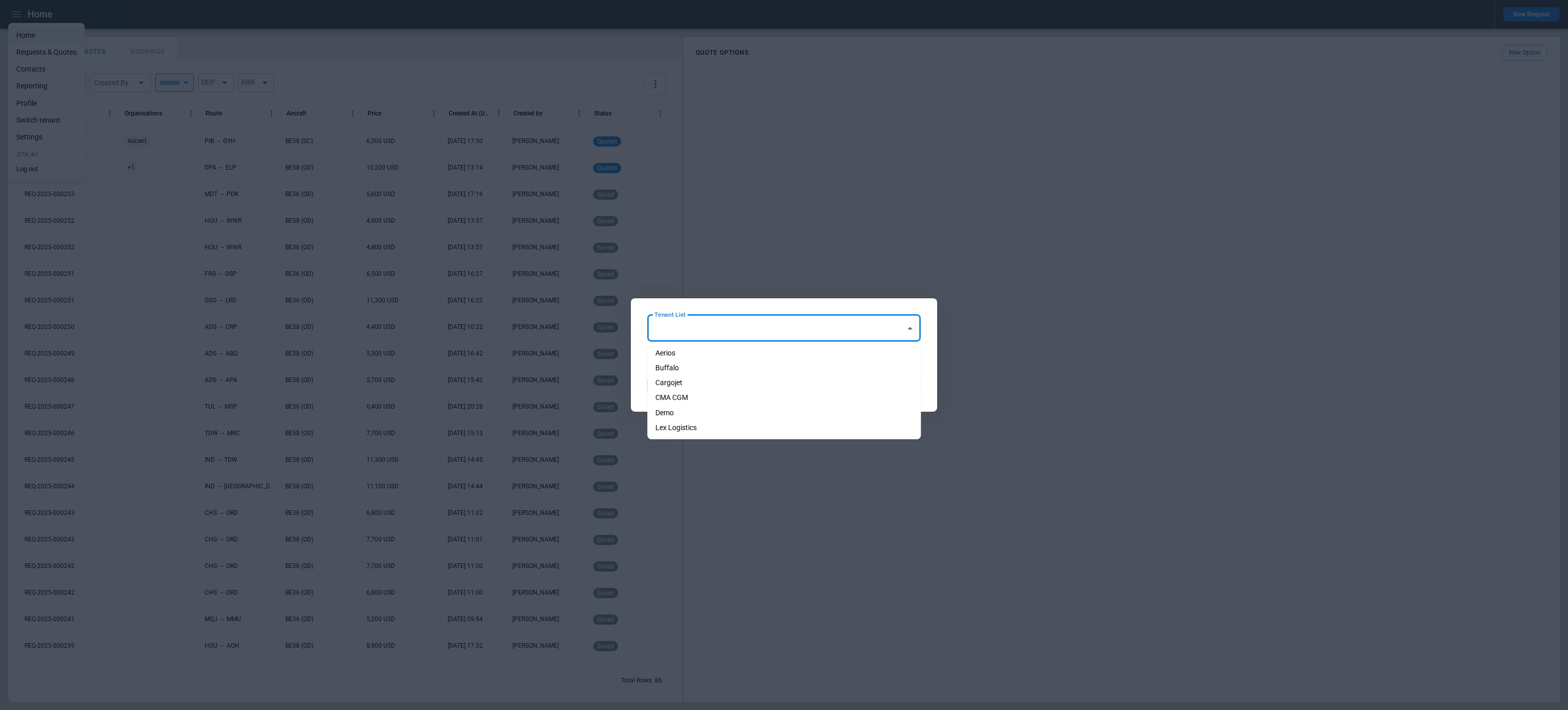
click at [749, 356] on li "Aerios" at bounding box center [783, 353] width 273 height 15
type input "******"
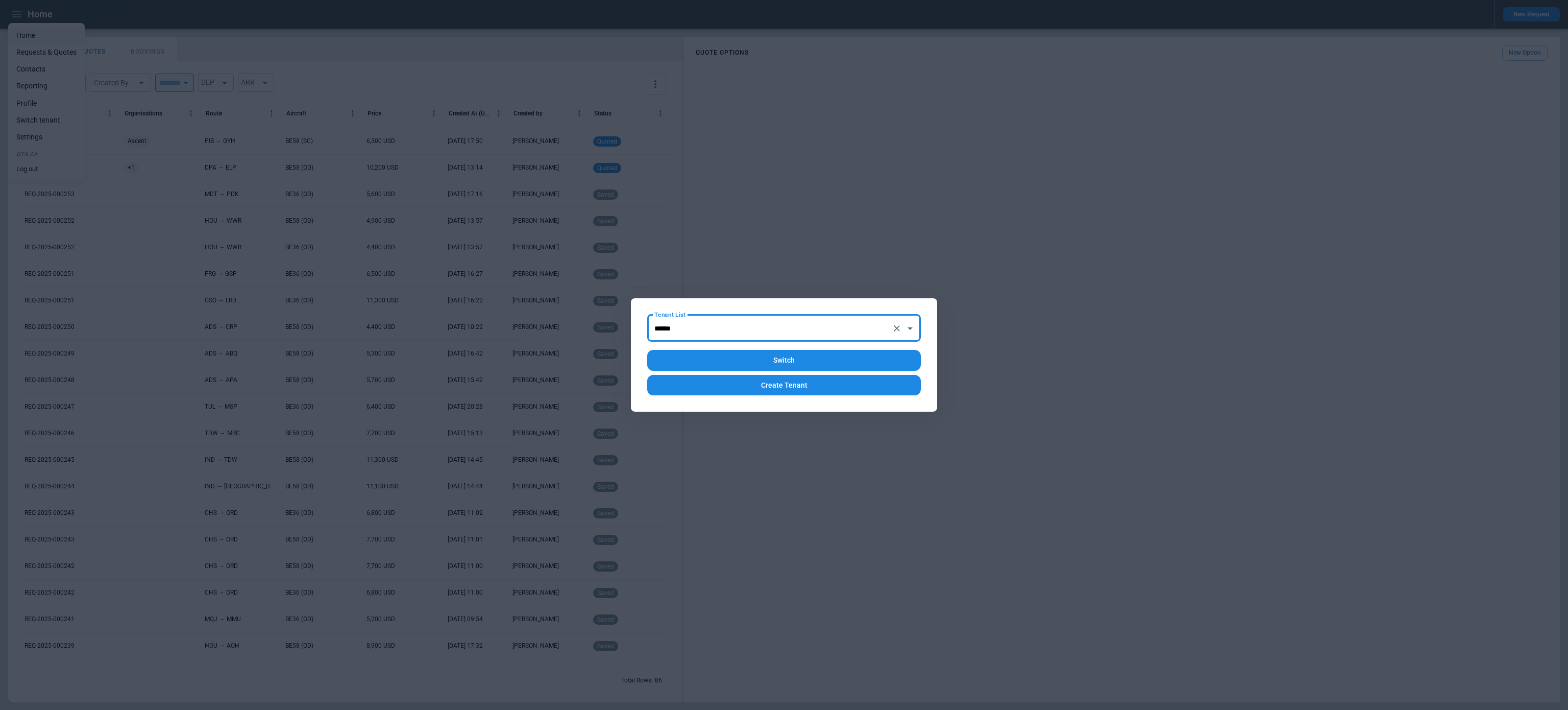
click at [755, 359] on button "Switch" at bounding box center [783, 360] width 273 height 21
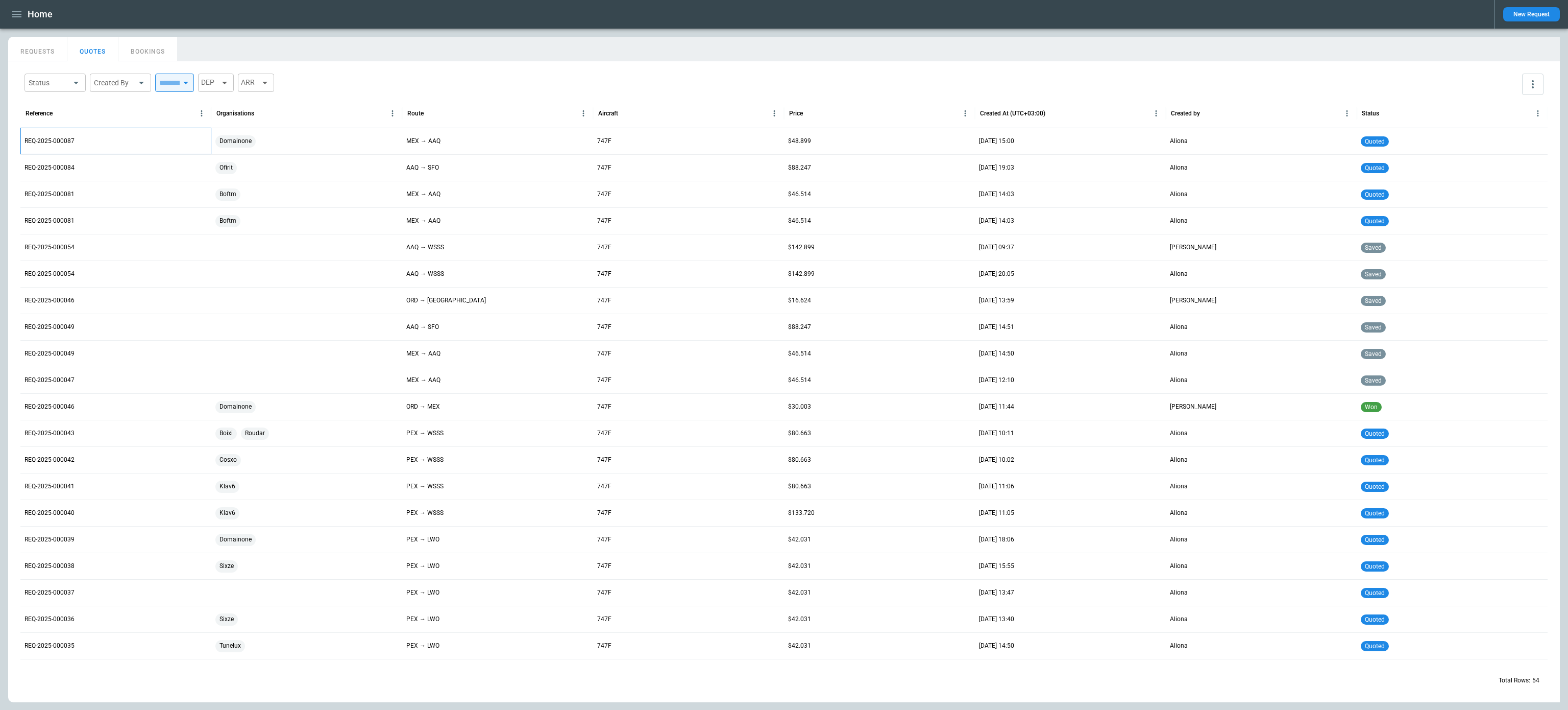
click at [30, 138] on p "REQ-2025-000087" at bounding box center [49, 141] width 50 height 9
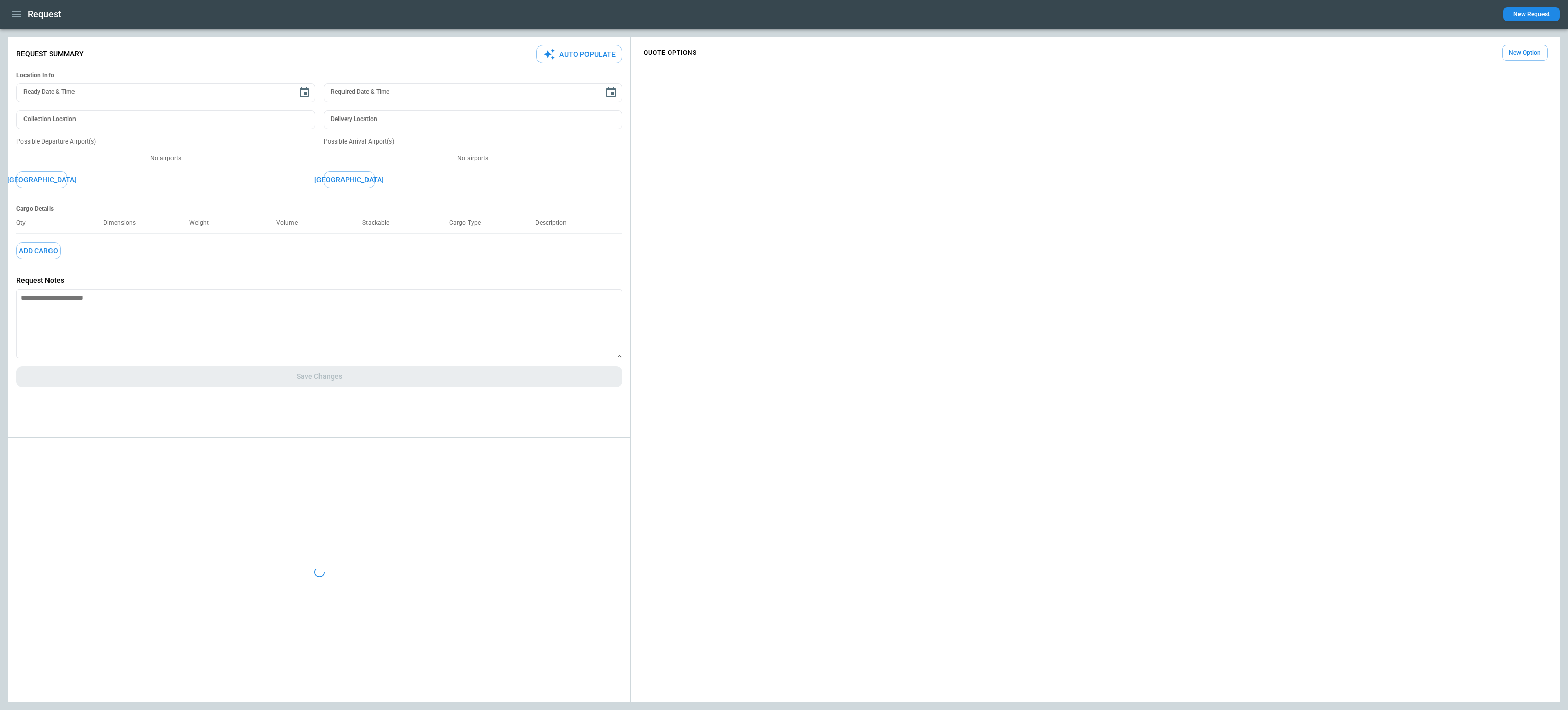
type textarea "*"
type input "**********"
type input "***"
type input "*********"
type textarea "*"
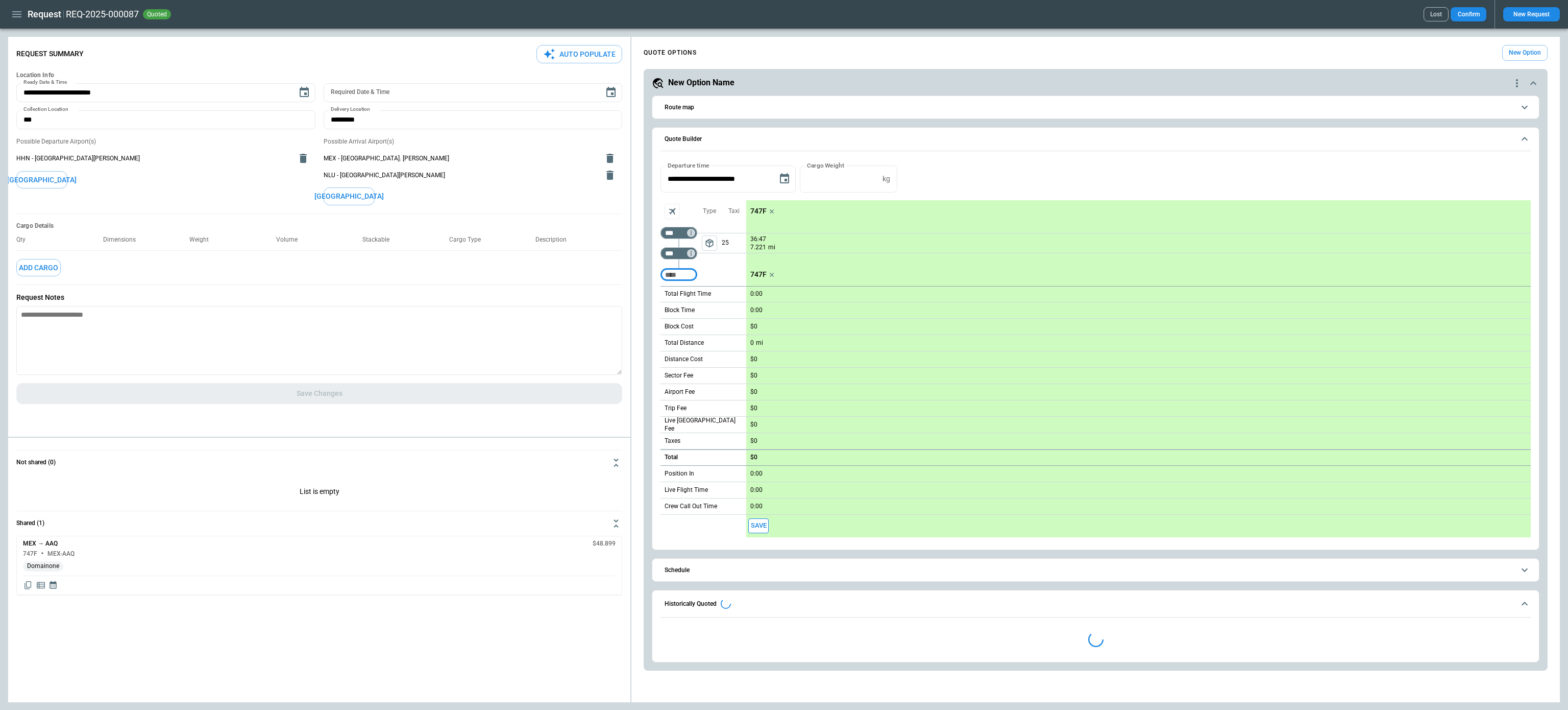
type input "**********"
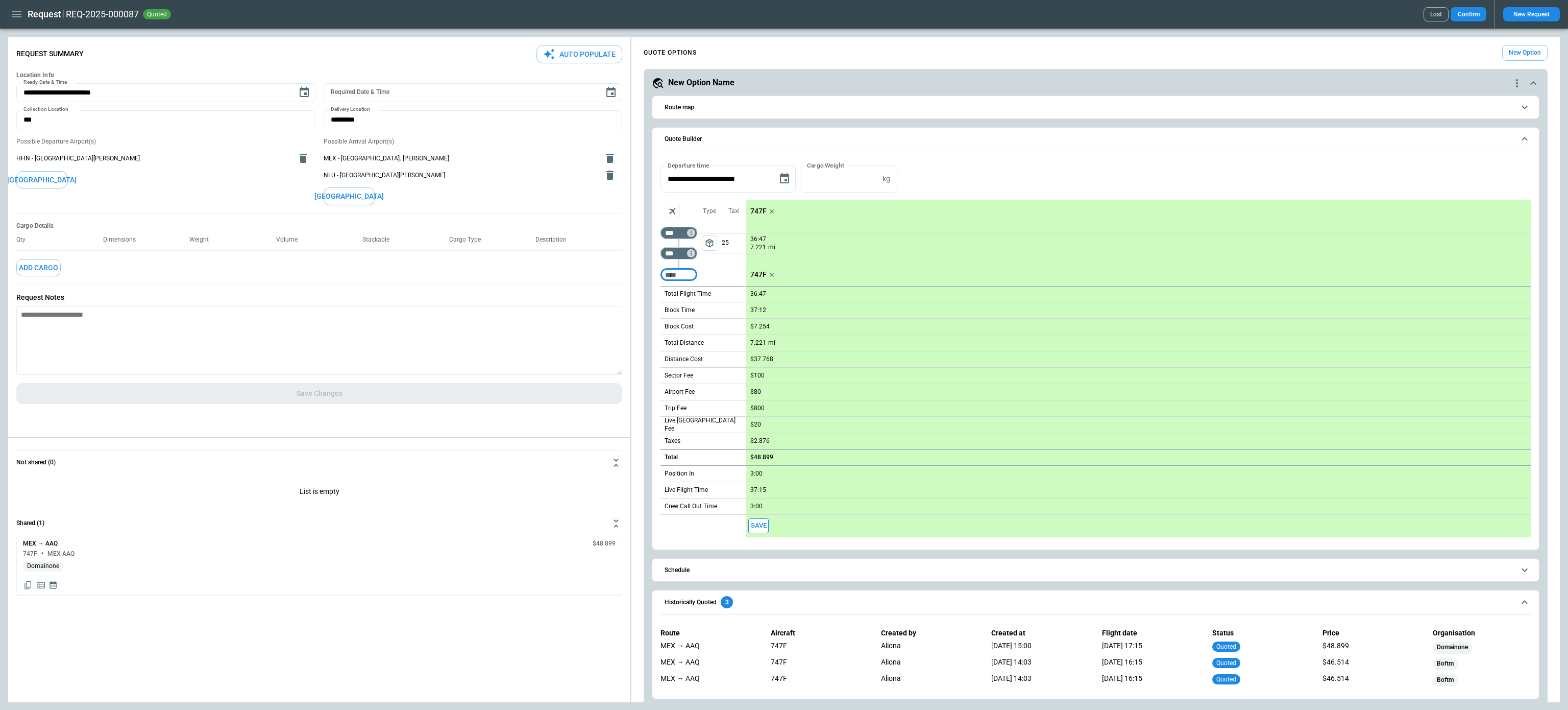
click at [41, 583] on icon "Display detailed quote content" at bounding box center [40, 585] width 8 height 7
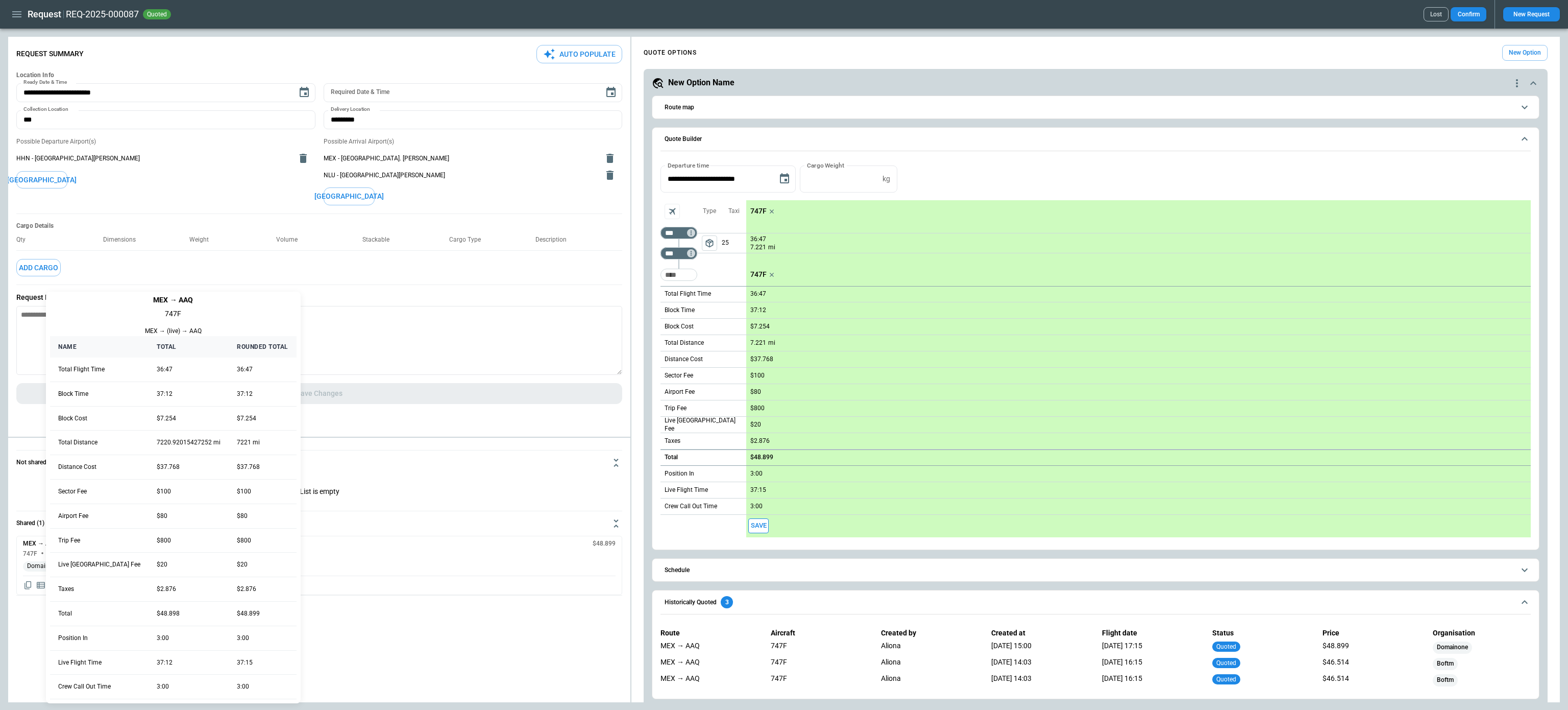
click at [41, 583] on div at bounding box center [784, 355] width 1568 height 710
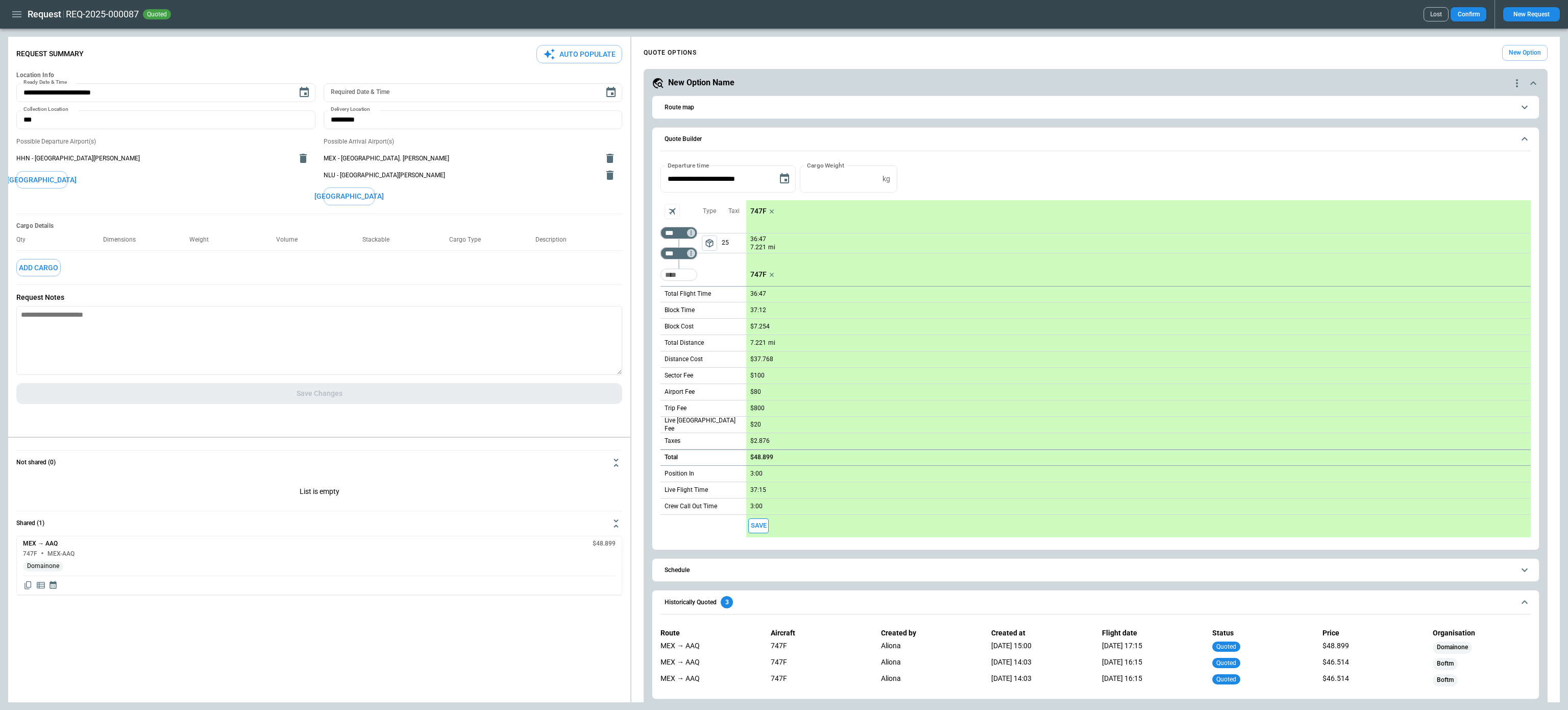
click at [52, 583] on icon "Display quote schedule" at bounding box center [53, 585] width 9 height 9
click at [52, 583] on div at bounding box center [784, 355] width 1568 height 710
click at [678, 276] on input "Too short" at bounding box center [679, 275] width 33 height 18
click at [710, 108] on span "Route map" at bounding box center [1090, 107] width 850 height 7
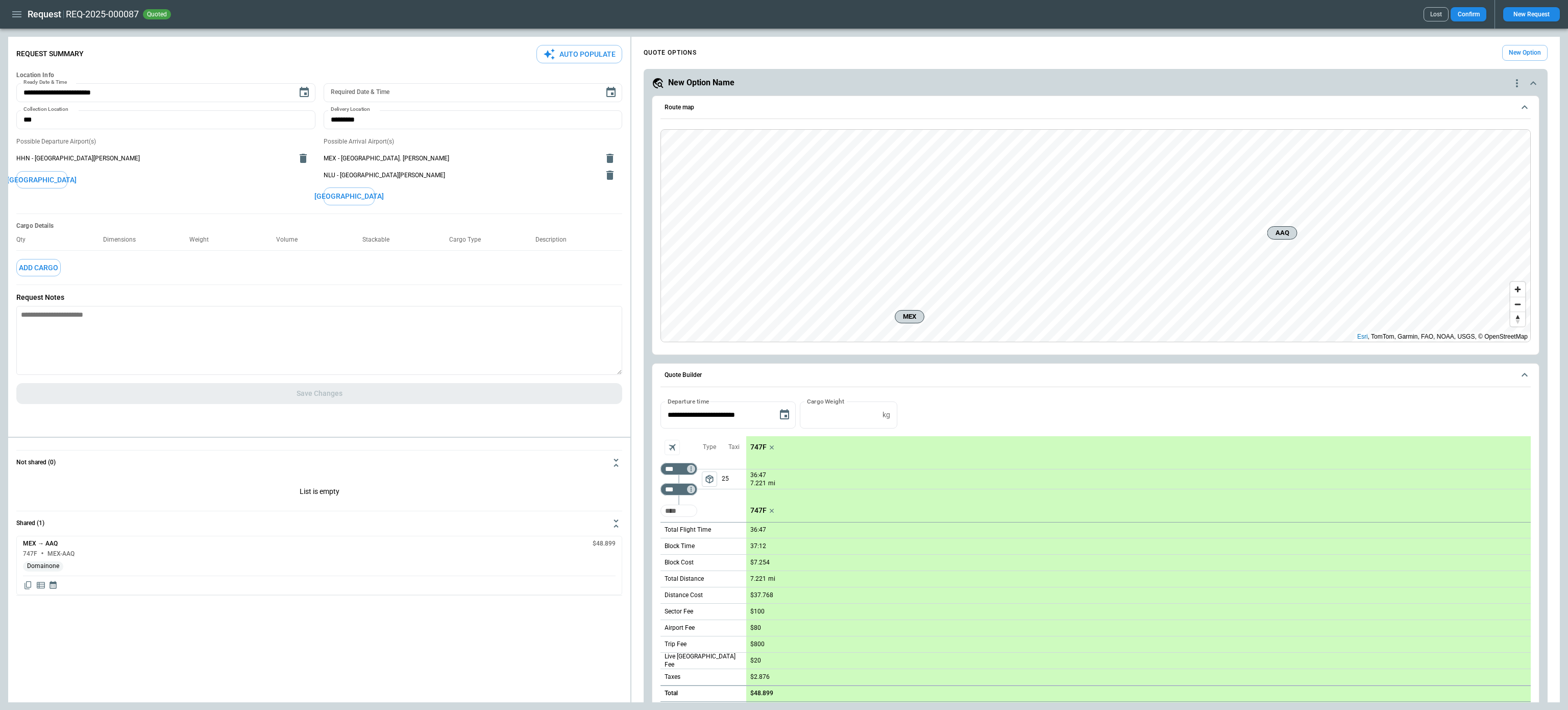
click at [684, 505] on input "Too short" at bounding box center [679, 510] width 33 height 18
type input "***"
click at [714, 477] on span "package_2" at bounding box center [709, 479] width 10 height 10
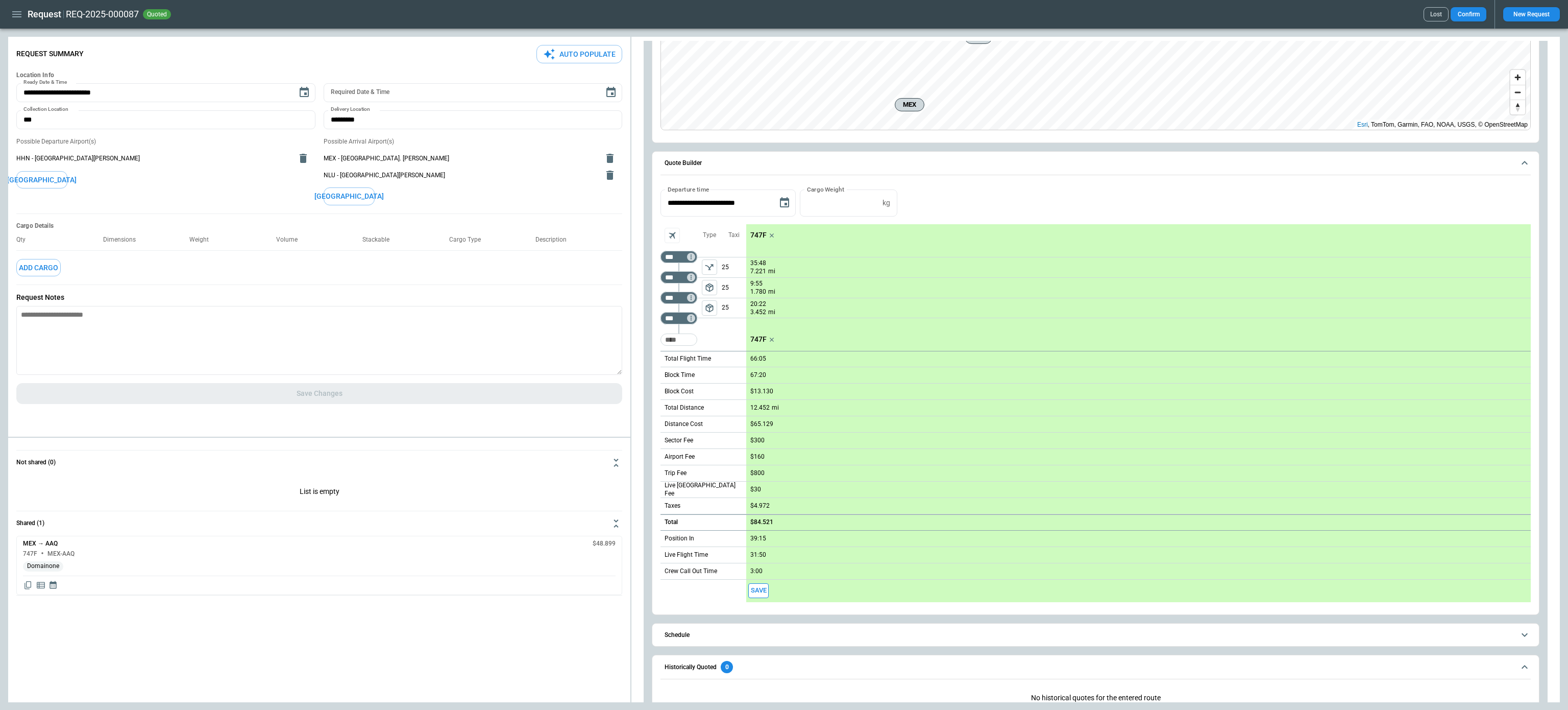
scroll to position [235, 0]
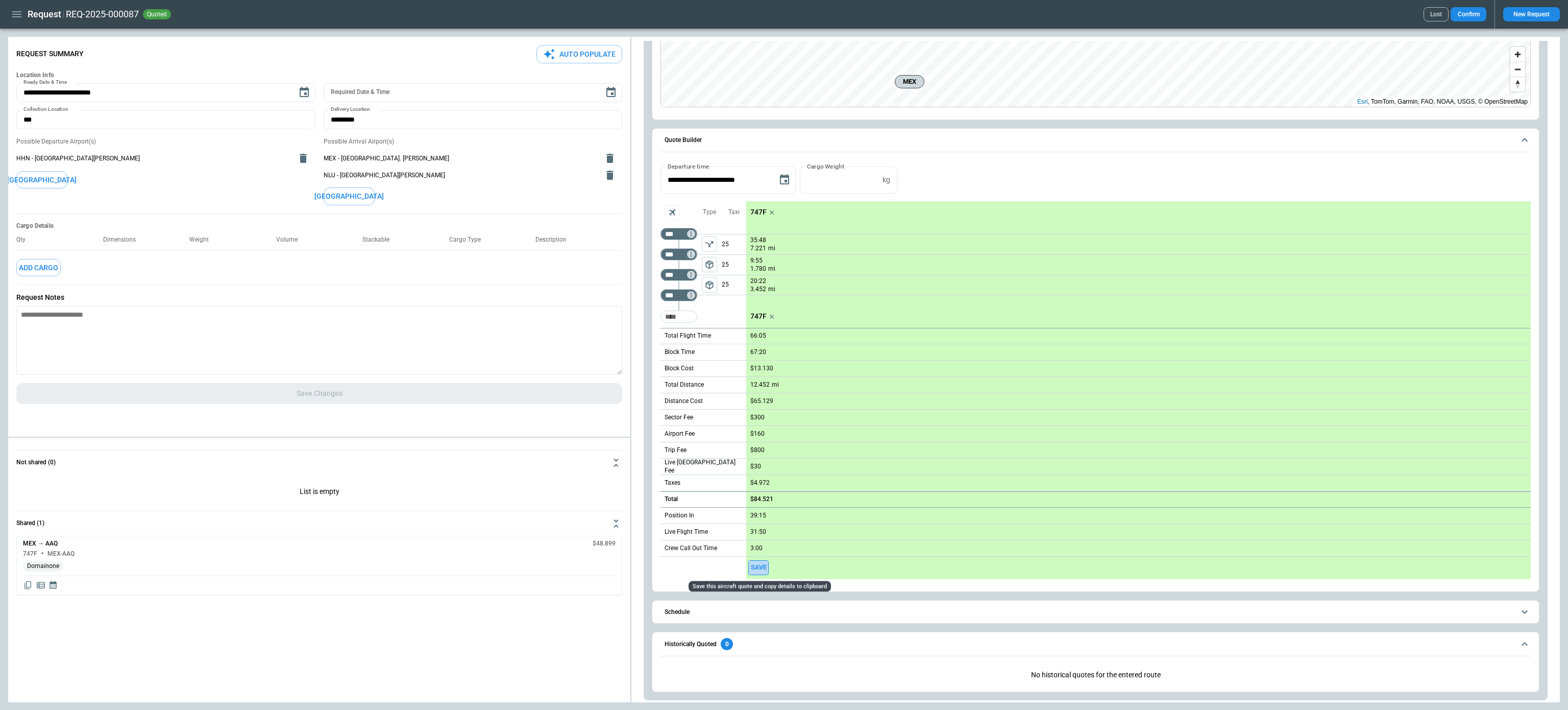
click at [764, 569] on button "Save" at bounding box center [758, 568] width 21 height 15
type textarea "*"
click at [52, 507] on icon "Display quote schedule" at bounding box center [53, 509] width 7 height 8
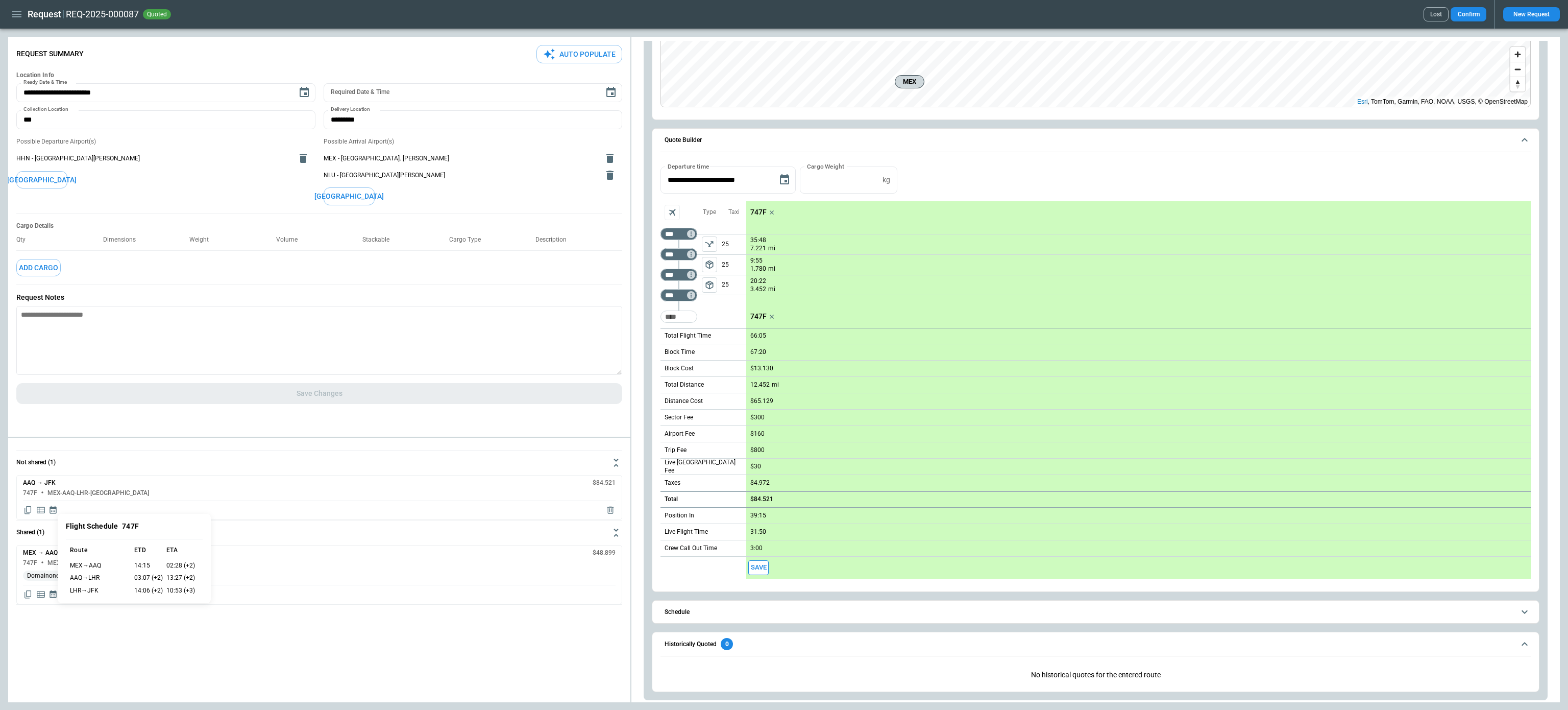
click at [716, 605] on div at bounding box center [784, 355] width 1568 height 710
click at [737, 611] on span "Schedule" at bounding box center [1090, 612] width 850 height 7
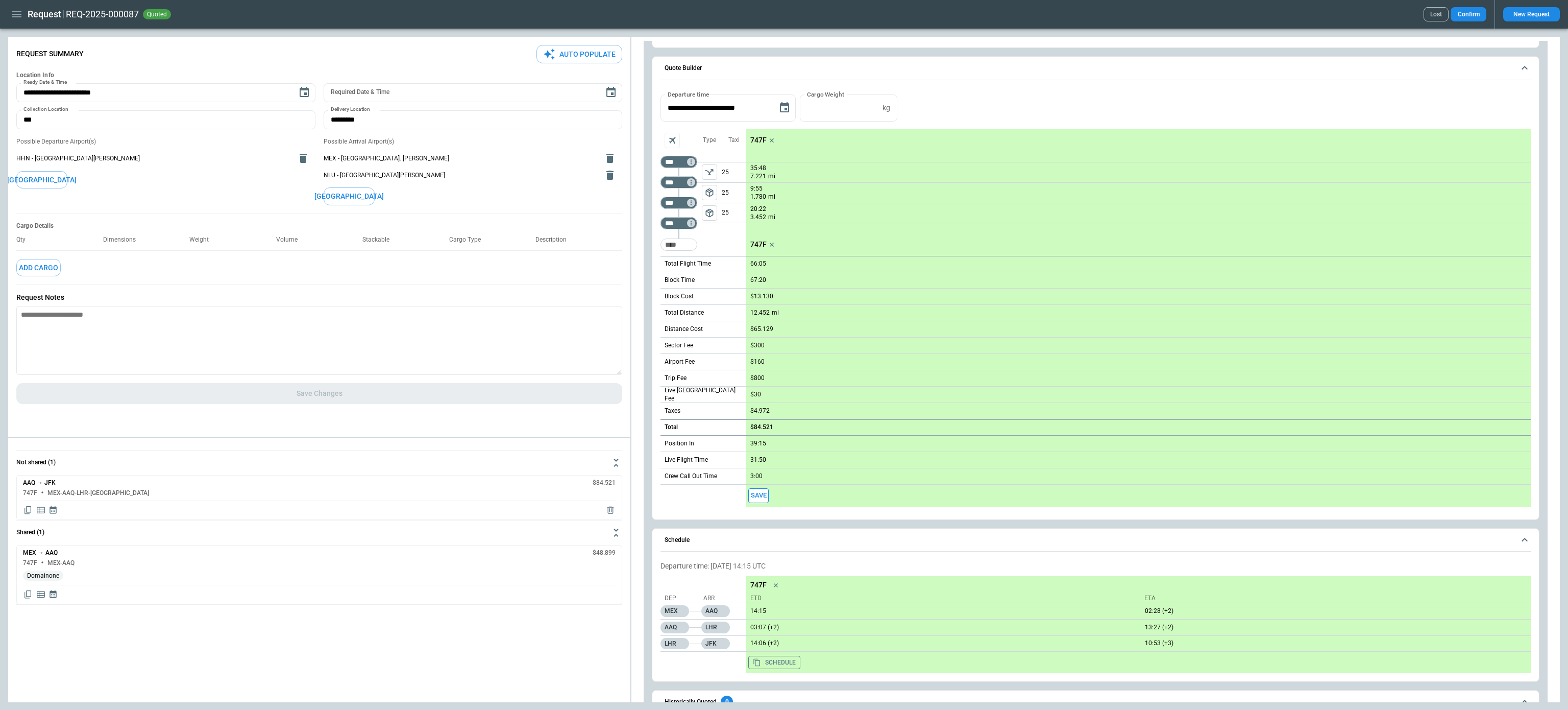
scroll to position [308, 0]
click at [51, 511] on icon "Display quote schedule" at bounding box center [53, 509] width 9 height 9
click at [24, 508] on div at bounding box center [784, 355] width 1568 height 710
click at [27, 508] on icon "Copy quote content" at bounding box center [28, 510] width 10 height 10
click at [14, 8] on icon "button" at bounding box center [17, 14] width 12 height 12
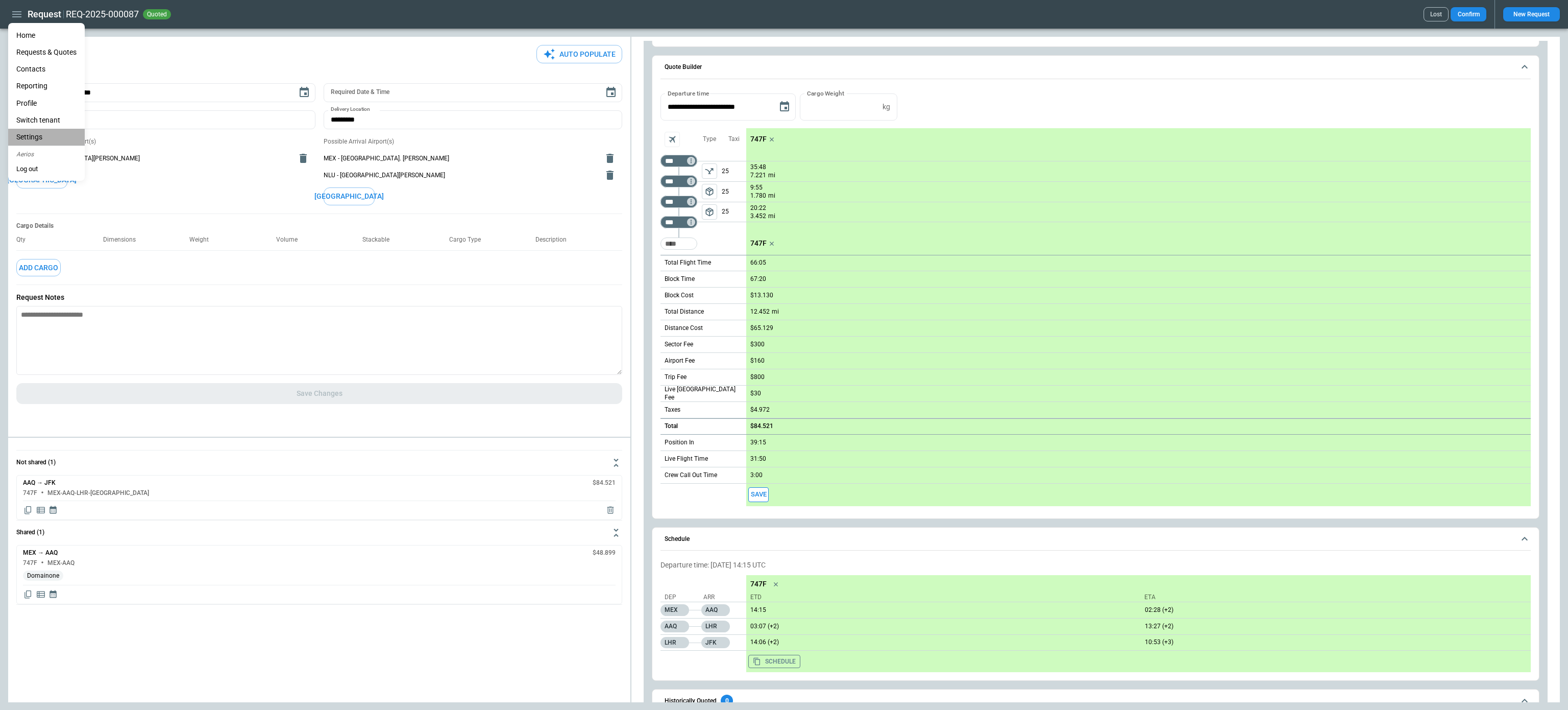
click at [46, 130] on li "Settings" at bounding box center [46, 137] width 77 height 17
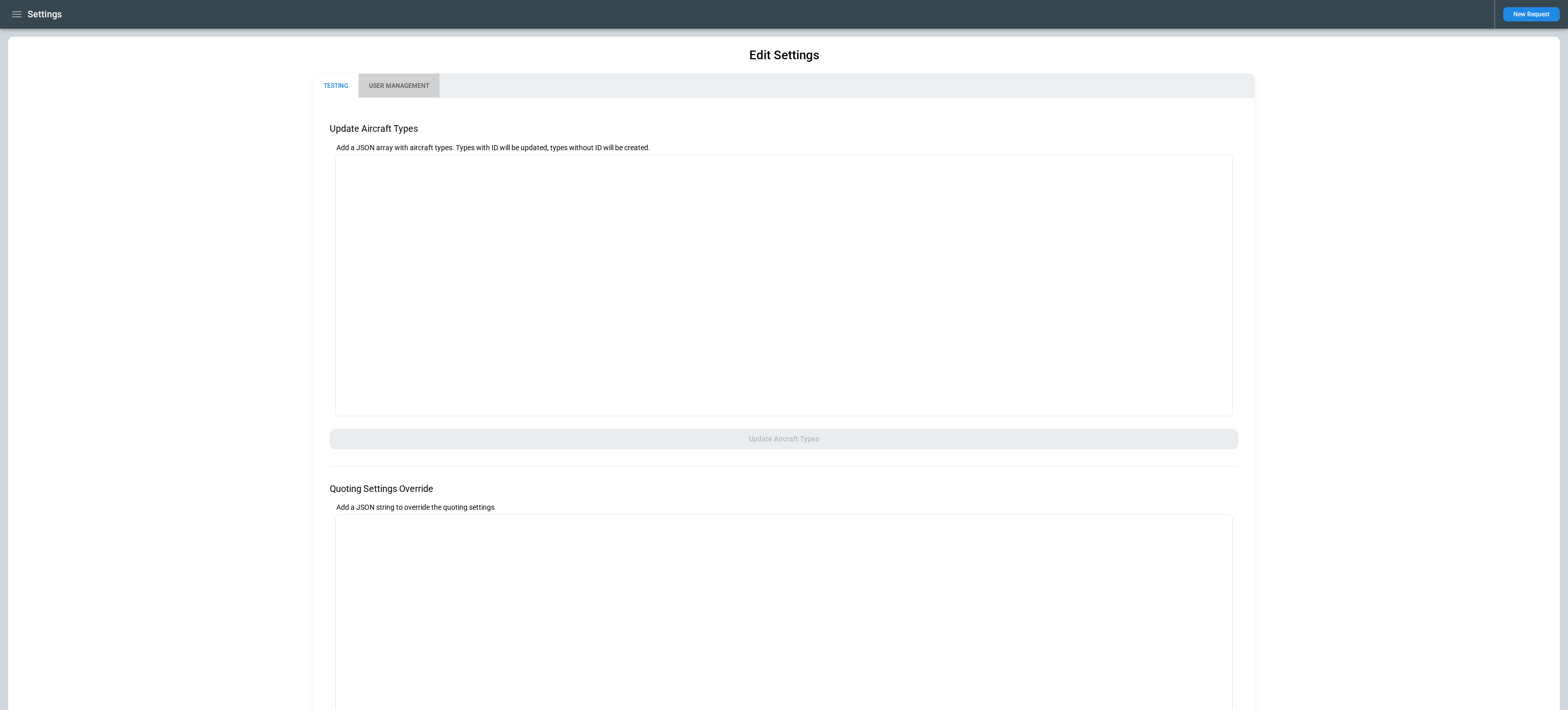
click at [405, 84] on button "USER MANAGEMENT" at bounding box center [399, 86] width 81 height 24
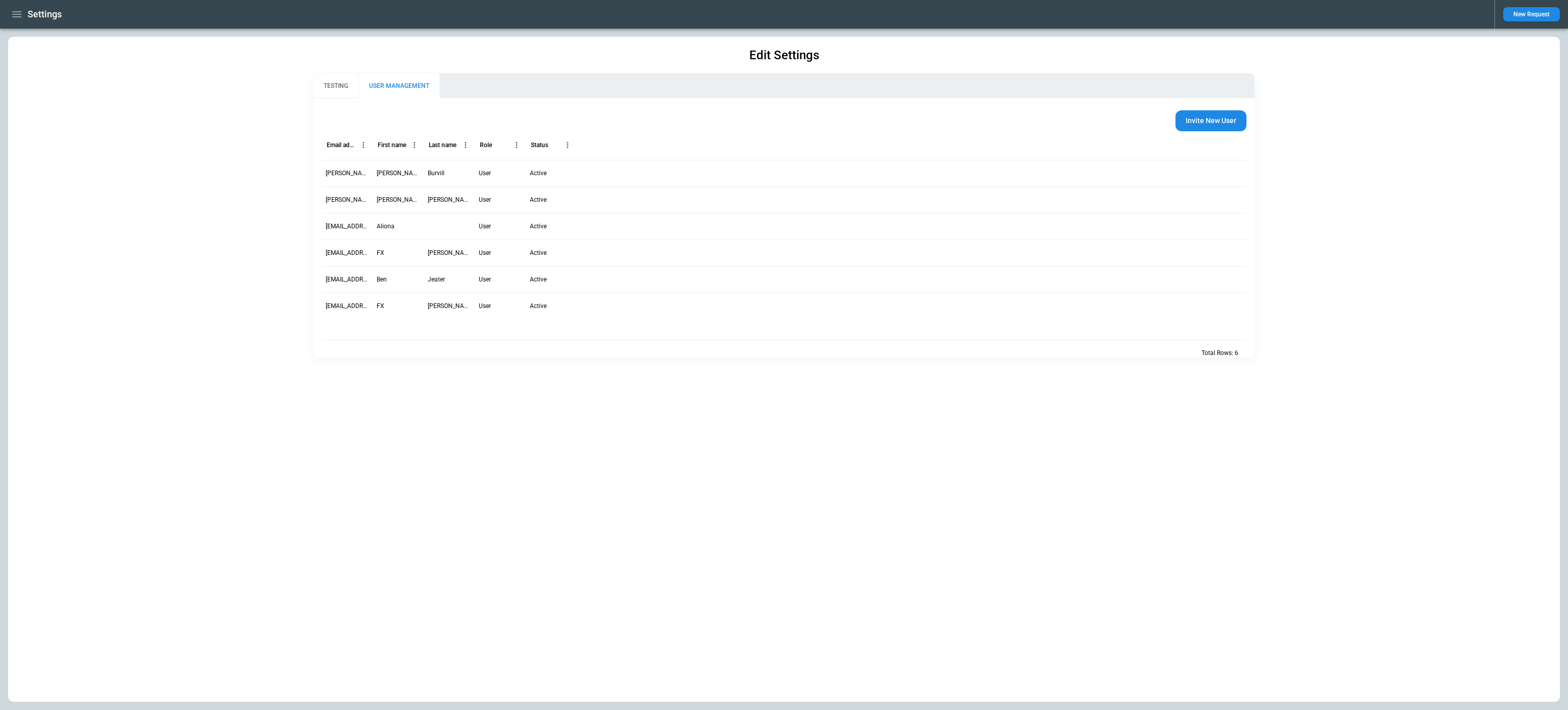
click at [438, 200] on p "[PERSON_NAME]" at bounding box center [449, 200] width 43 height 9
click at [402, 232] on div "Aliona" at bounding box center [398, 227] width 51 height 27
click at [346, 90] on button "TESTING" at bounding box center [336, 86] width 45 height 24
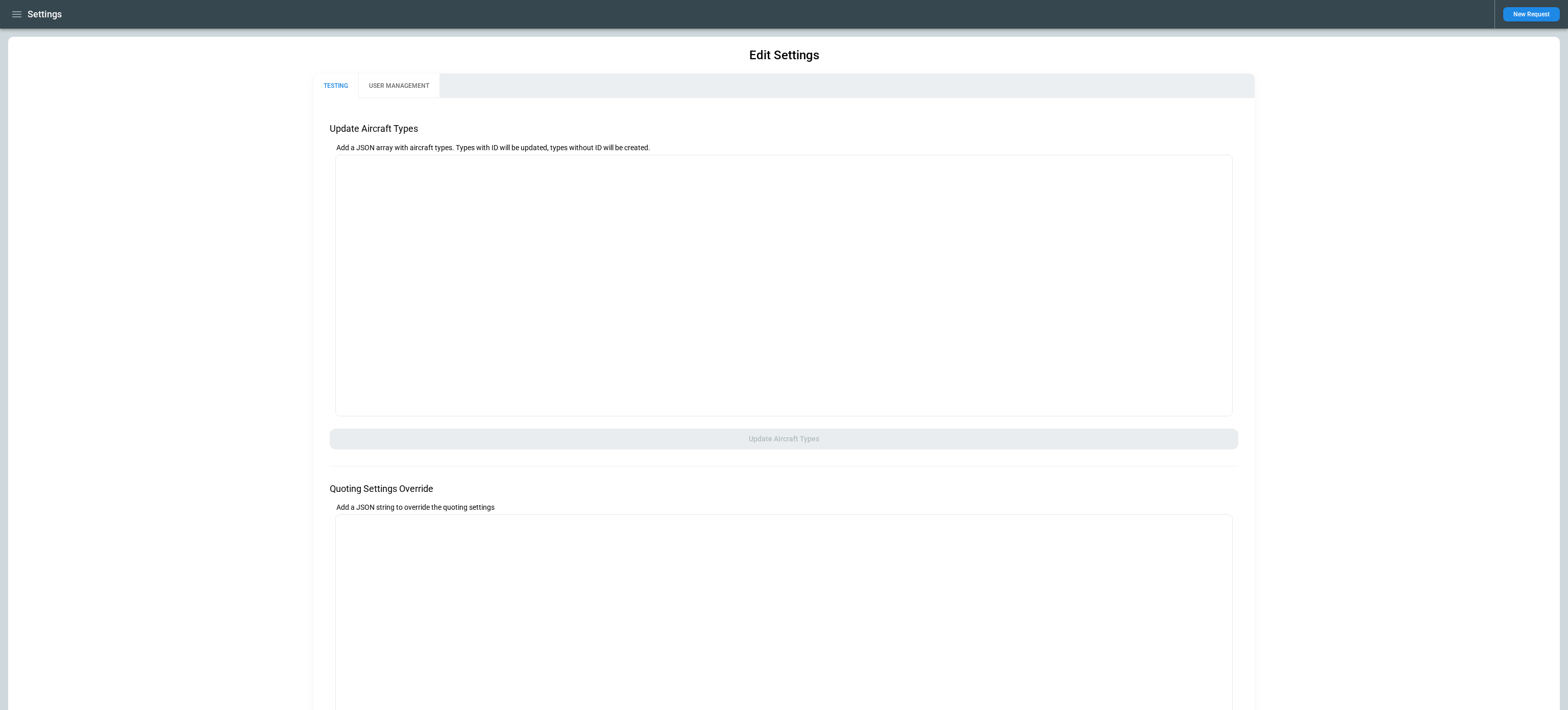
click at [18, 14] on icon "button" at bounding box center [16, 14] width 9 height 6
click at [22, 32] on li "Home" at bounding box center [46, 35] width 77 height 17
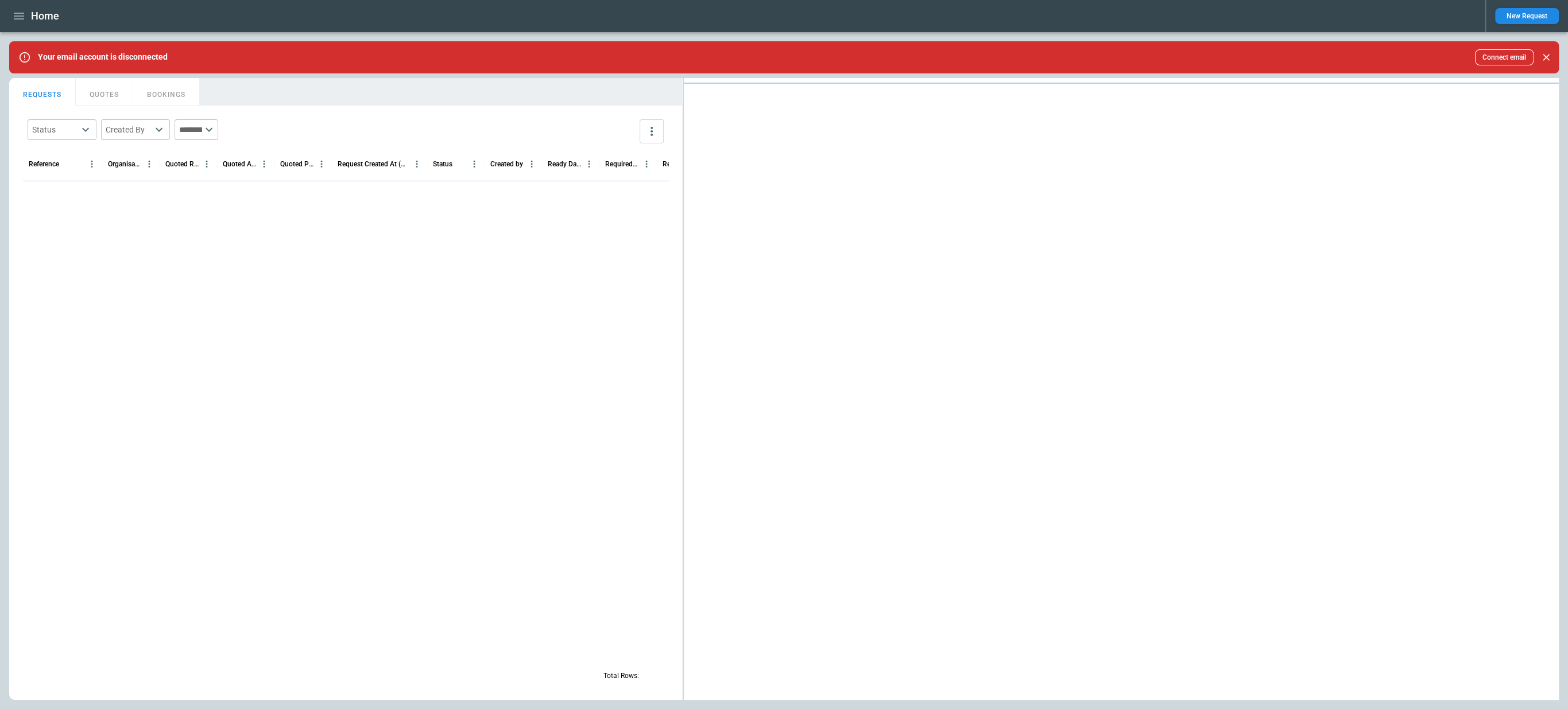
click at [12, 16] on icon "button" at bounding box center [19, 16] width 14 height 14
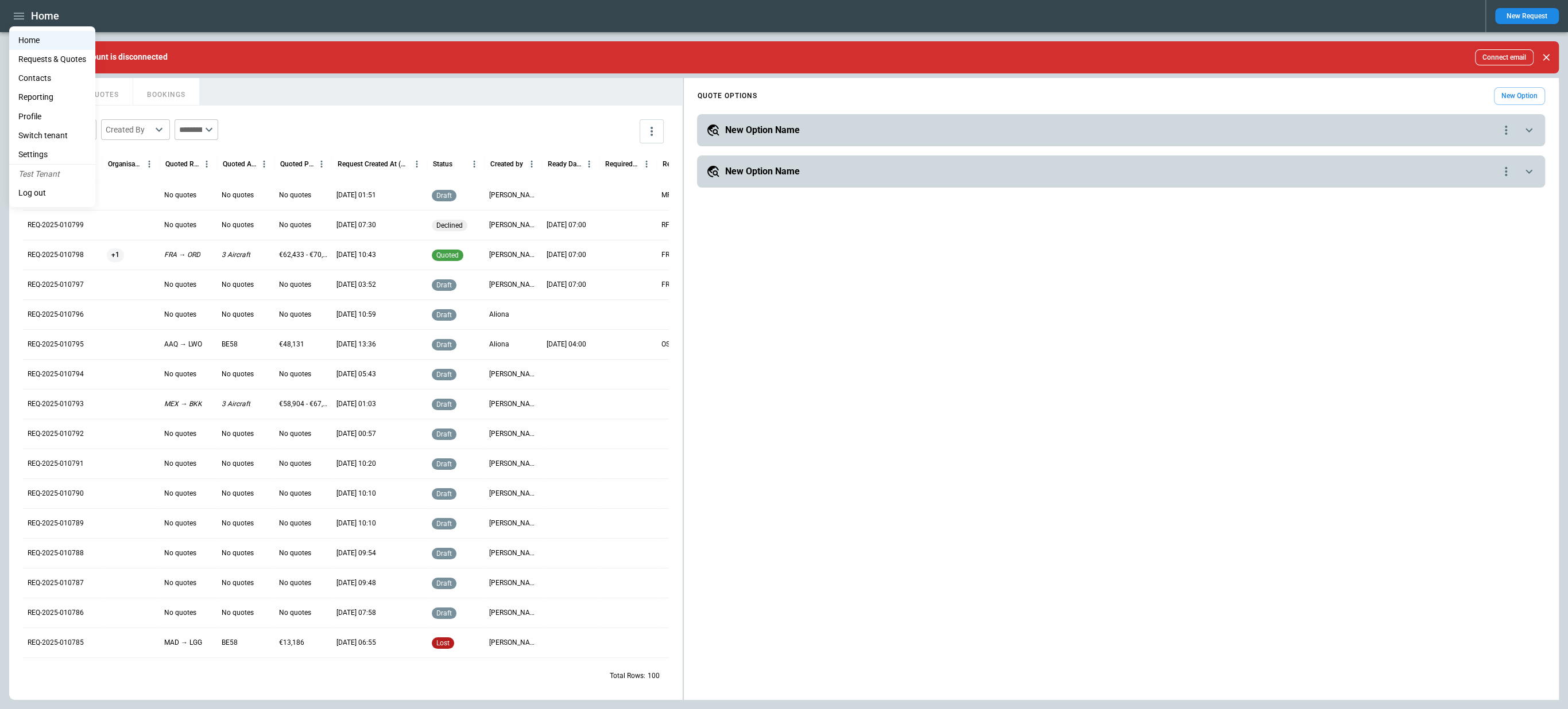
click at [46, 157] on li "Settings" at bounding box center [52, 155] width 86 height 19
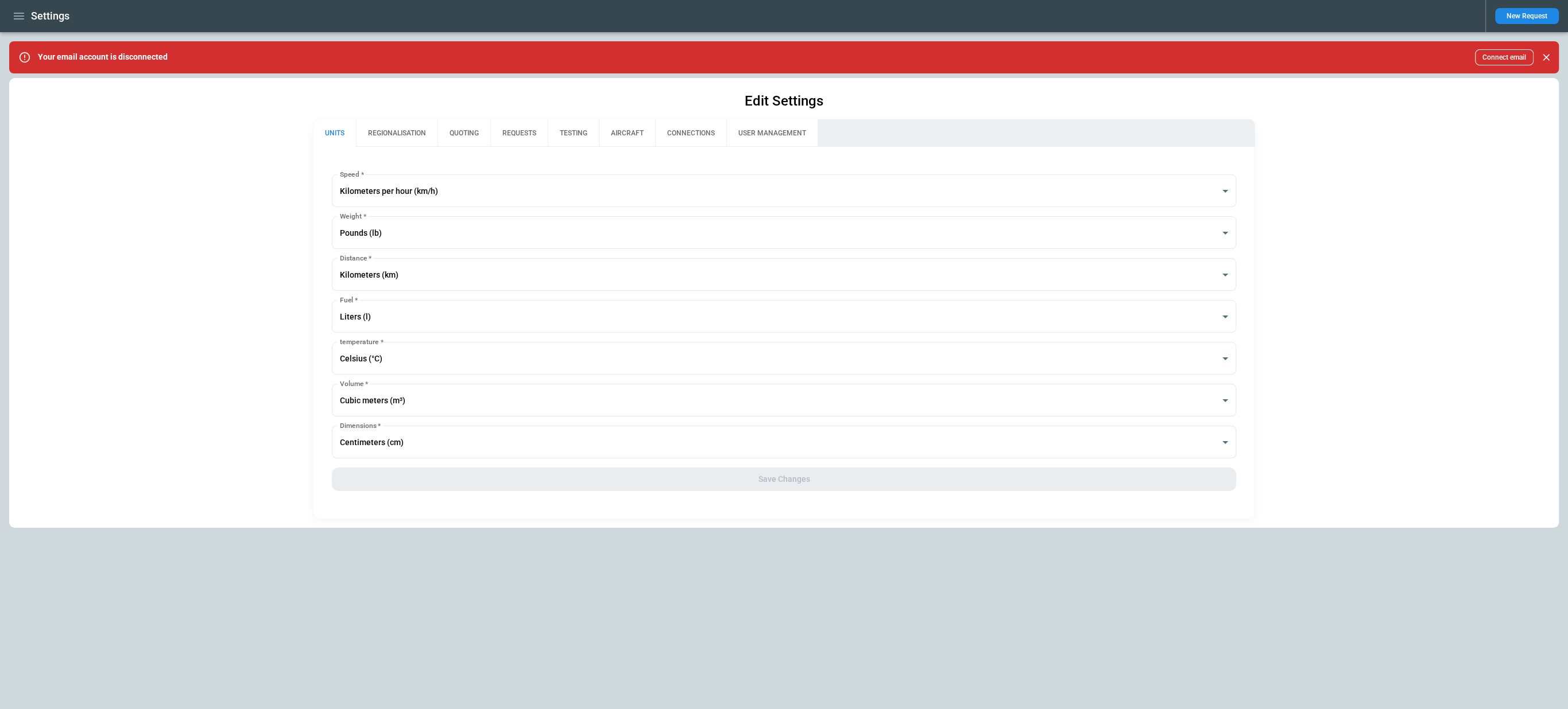
click at [427, 141] on button "REGIONALISATION" at bounding box center [396, 133] width 81 height 27
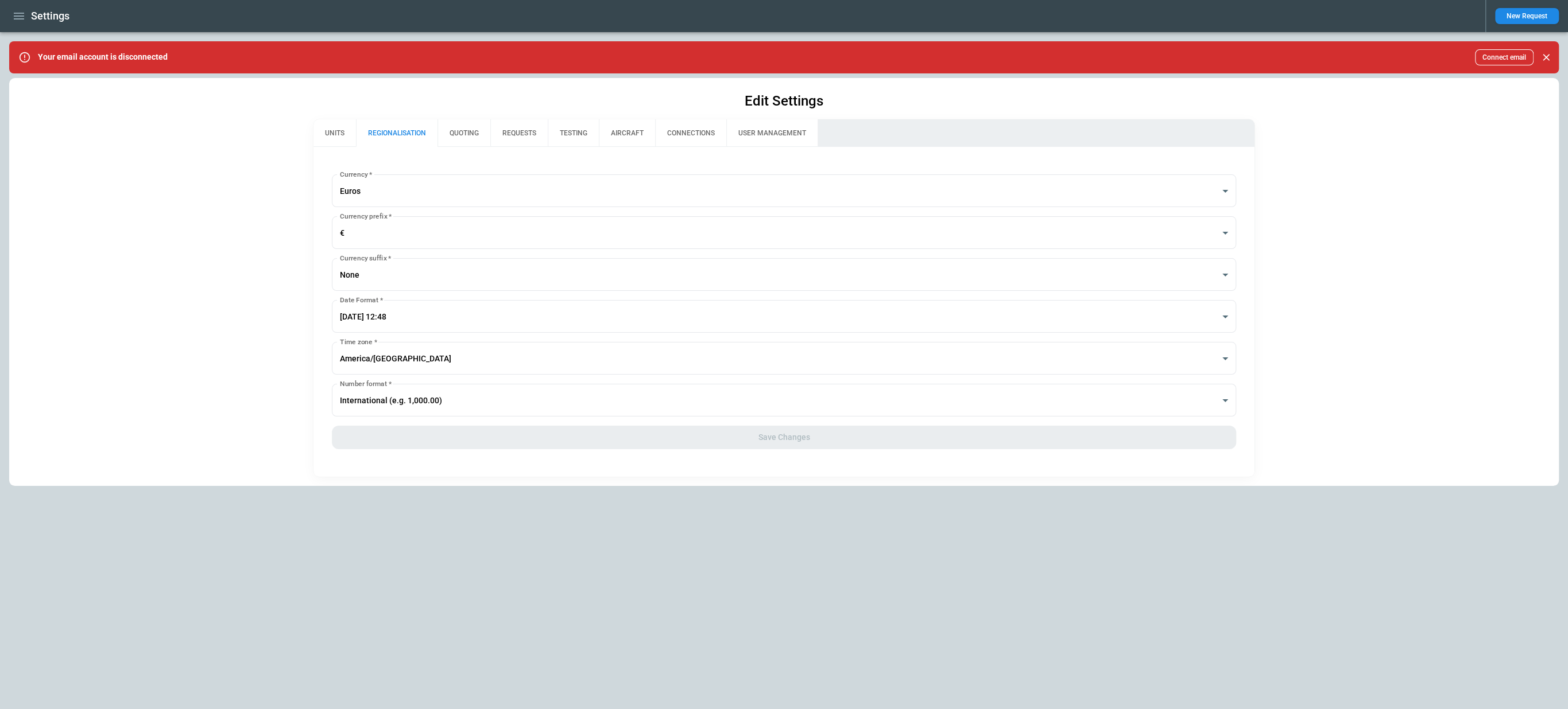
click at [461, 139] on button "QUOTING" at bounding box center [464, 133] width 53 height 27
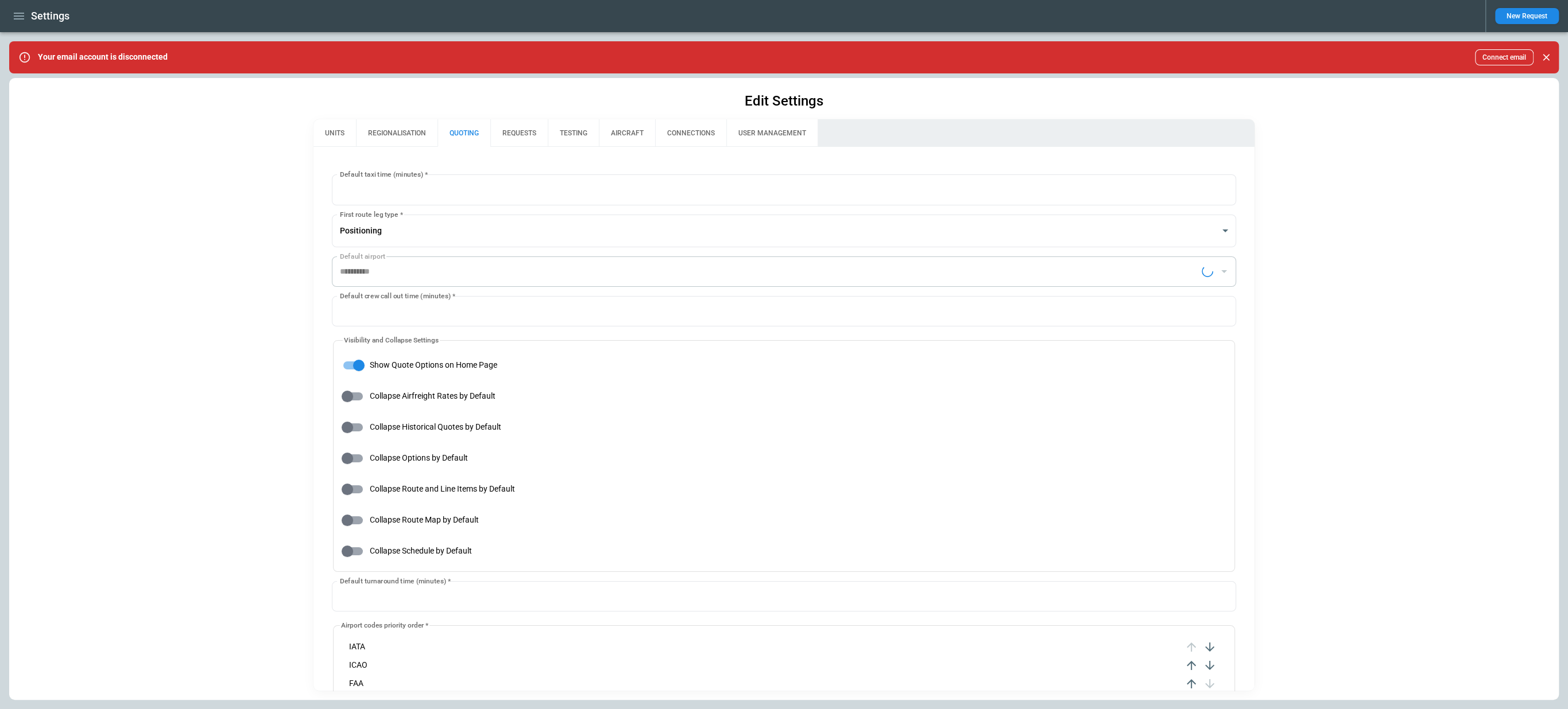
type input "**********"
click at [528, 137] on button "REQUESTS" at bounding box center [519, 133] width 58 height 27
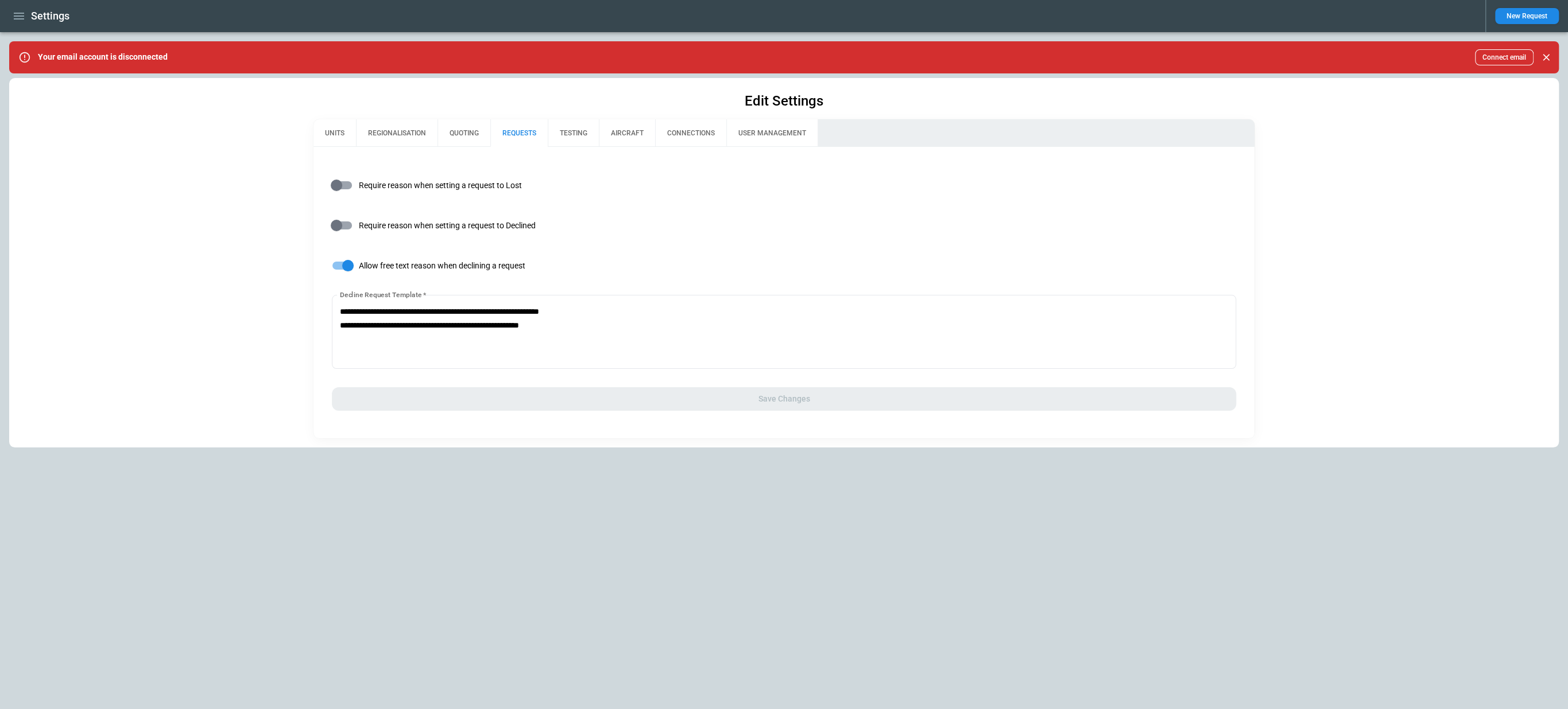
click at [581, 142] on button "TESTING" at bounding box center [573, 133] width 51 height 27
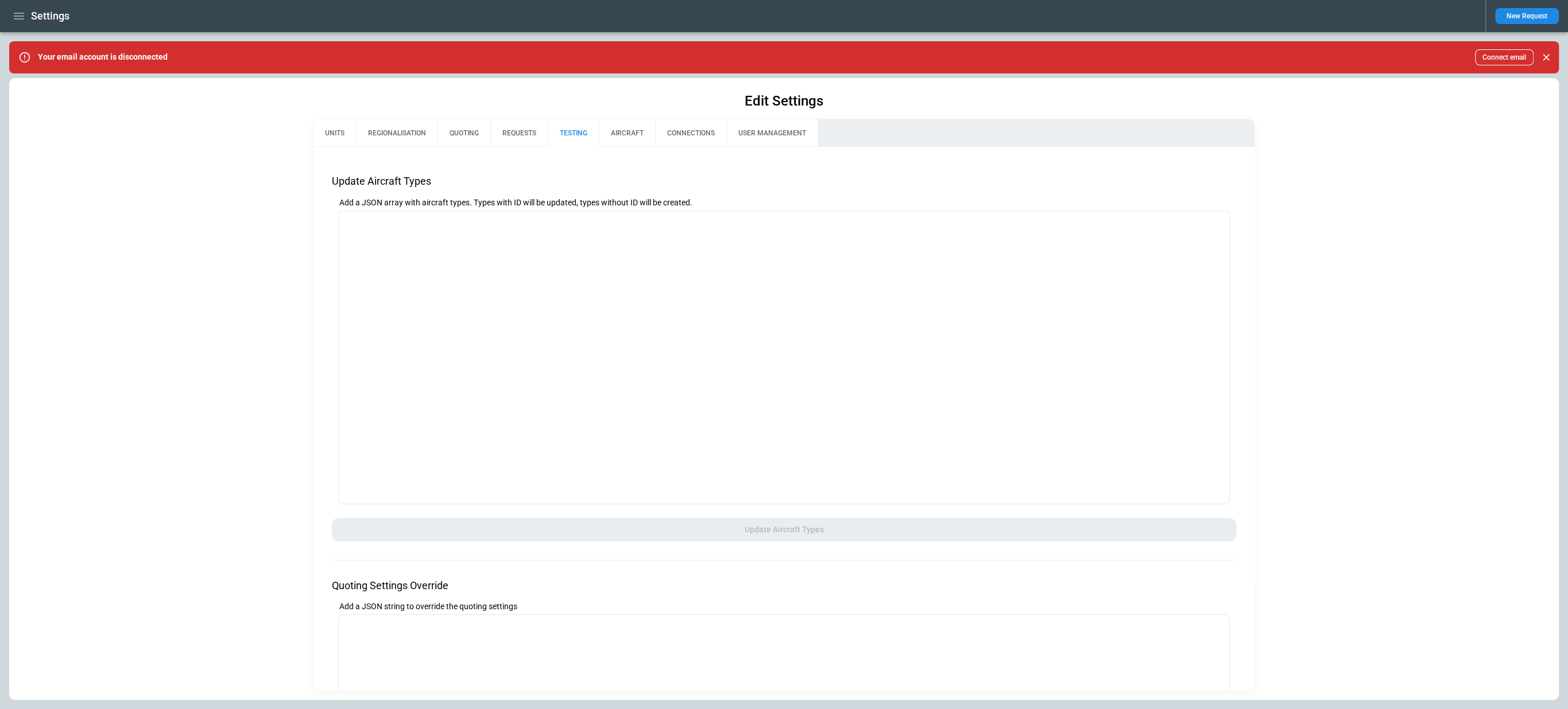
click at [631, 138] on button "AIRCRAFT" at bounding box center [627, 133] width 56 height 27
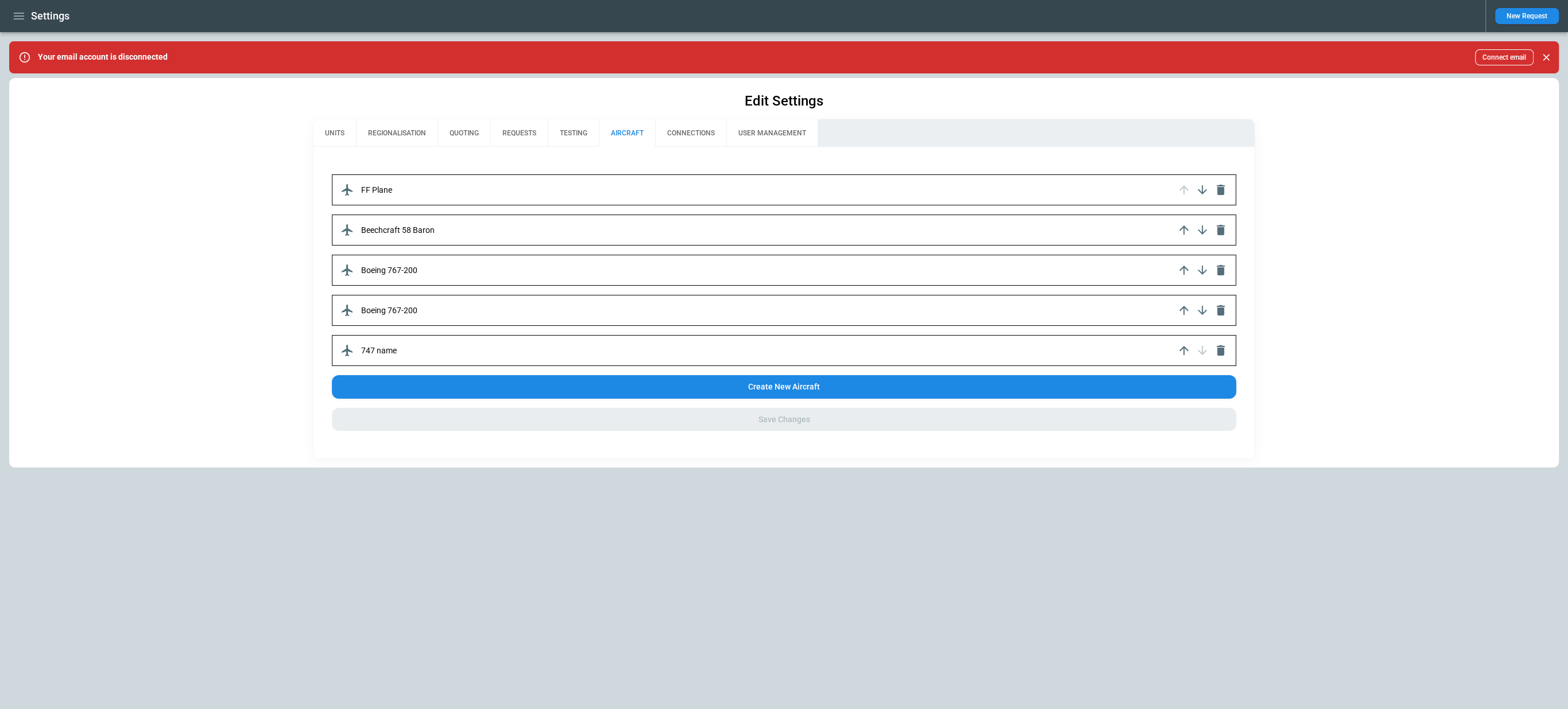
click at [681, 133] on button "CONNECTIONS" at bounding box center [691, 133] width 71 height 27
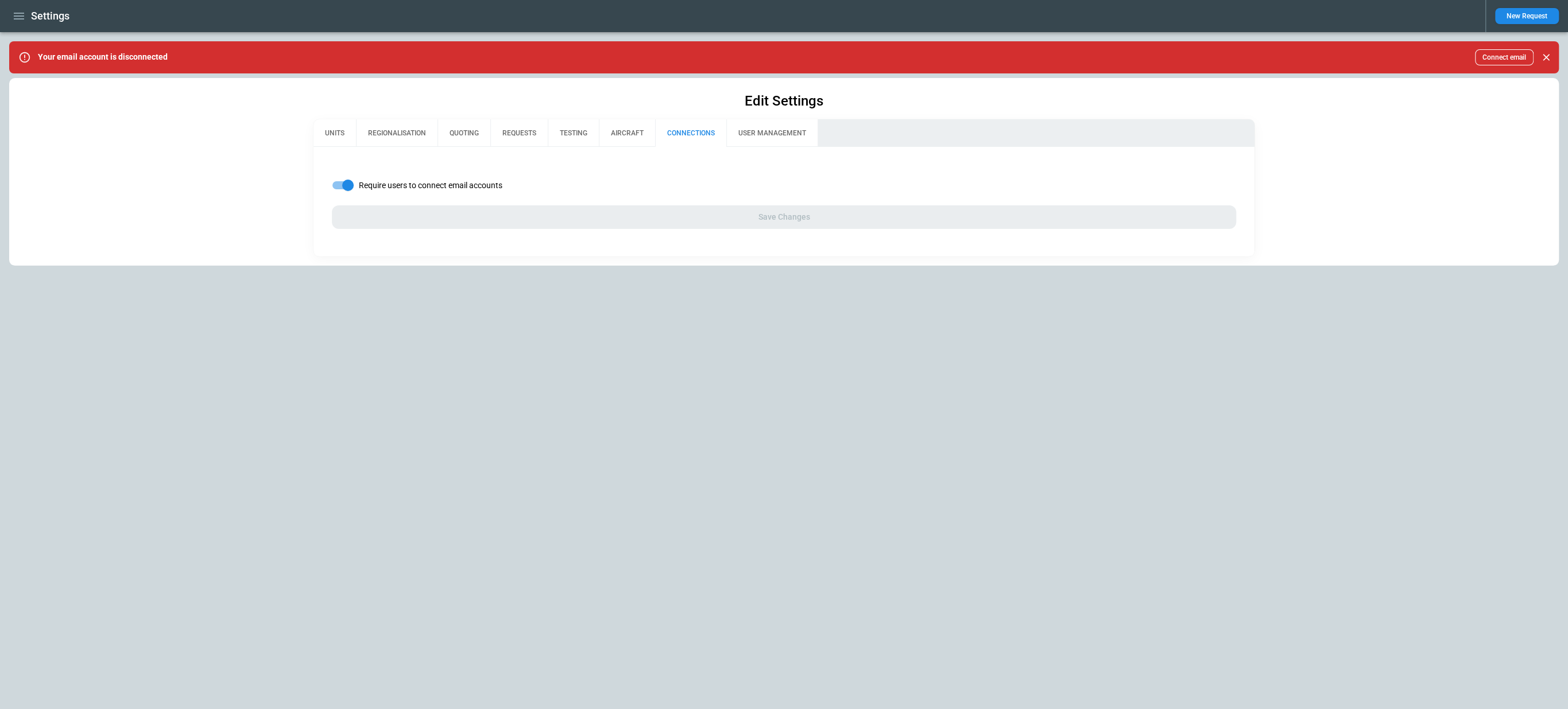
click at [770, 131] on button "USER MANAGEMENT" at bounding box center [772, 133] width 91 height 27
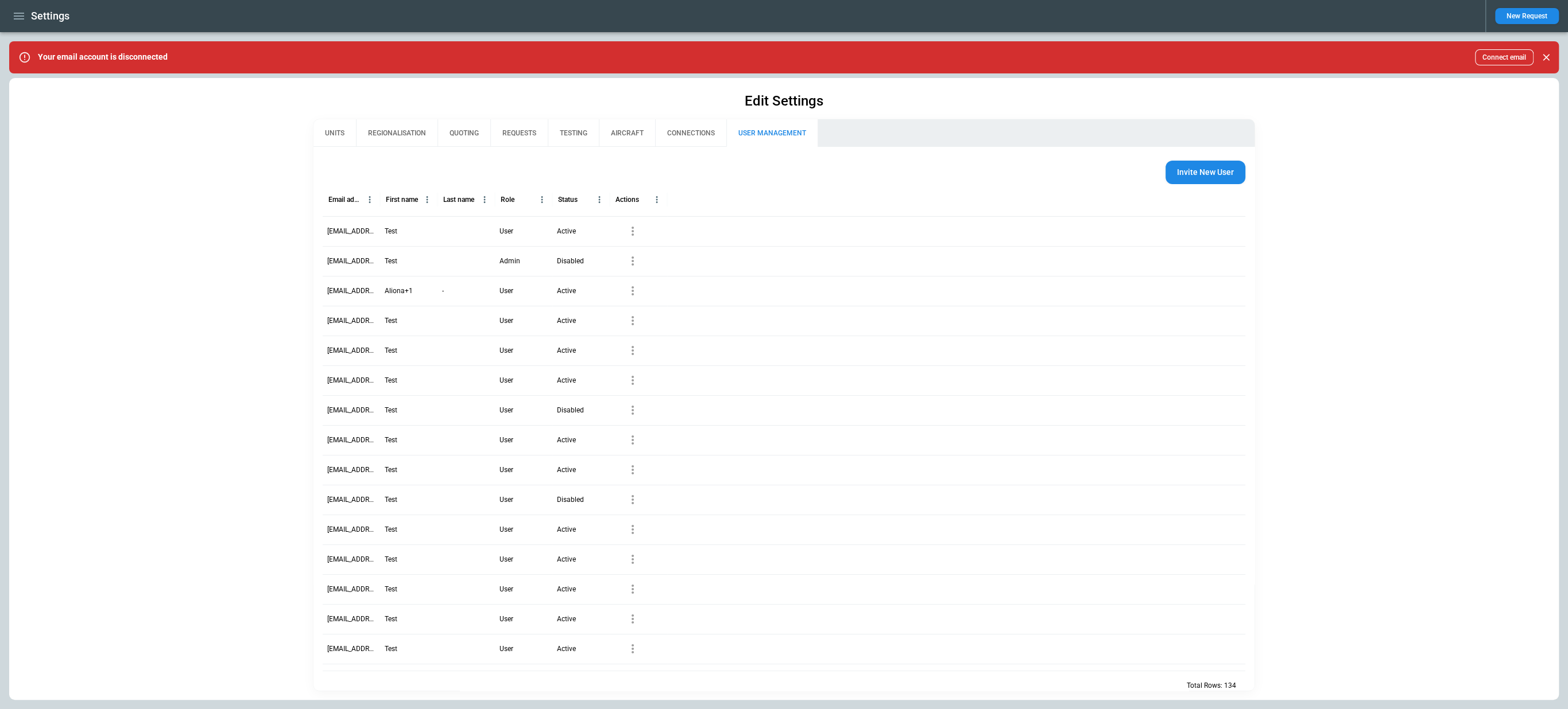
click at [631, 235] on icon "button" at bounding box center [633, 231] width 14 height 14
click at [631, 235] on div at bounding box center [784, 354] width 1568 height 709
click at [631, 235] on icon "button" at bounding box center [633, 231] width 14 height 14
click at [631, 235] on div at bounding box center [784, 354] width 1568 height 709
click at [306, 229] on div "Edit Settings UNITS REGIONALISATION QUOTING REQUESTS TESTING AIRCRAFT CONNECTIO…" at bounding box center [783, 389] width 1550 height 622
